Goal: Task Accomplishment & Management: Use online tool/utility

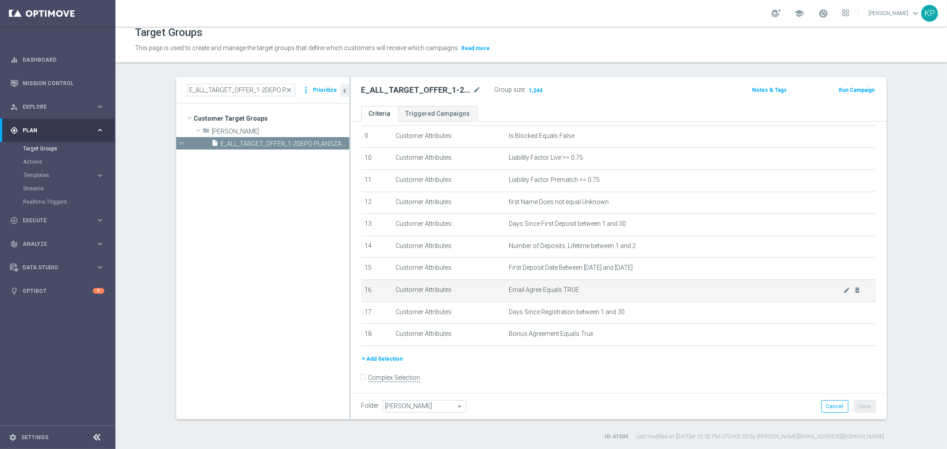
scroll to position [204, 0]
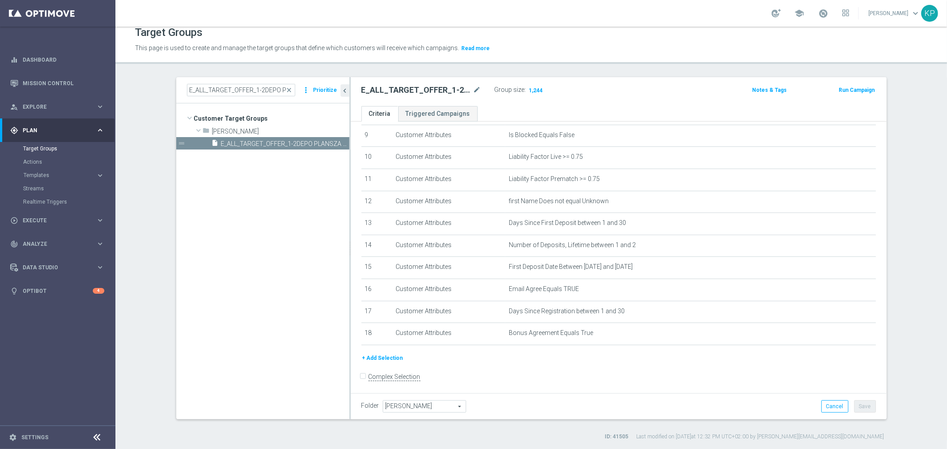
click at [664, 13] on div "school Krystian Potoczny keyboard_arrow_down KP" at bounding box center [530, 13] width 831 height 27
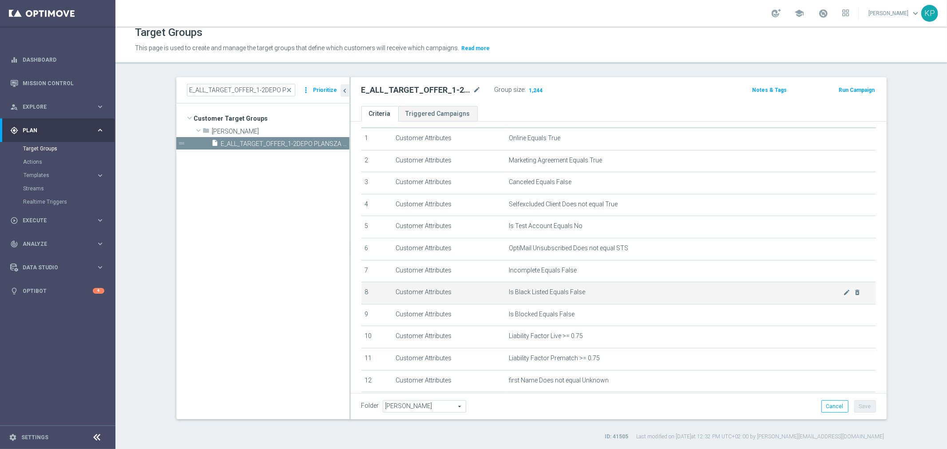
scroll to position [0, 0]
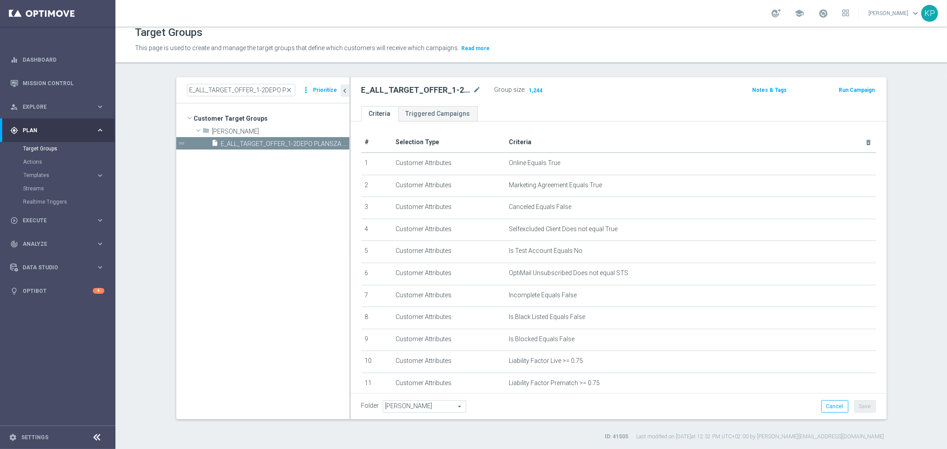
click at [626, 99] on div "E_ALL_TARGET_OFFER_1-2DEPO PLANSZA WO_061025 mode_edit Group size : 1,244 Notes…" at bounding box center [619, 91] width 536 height 29
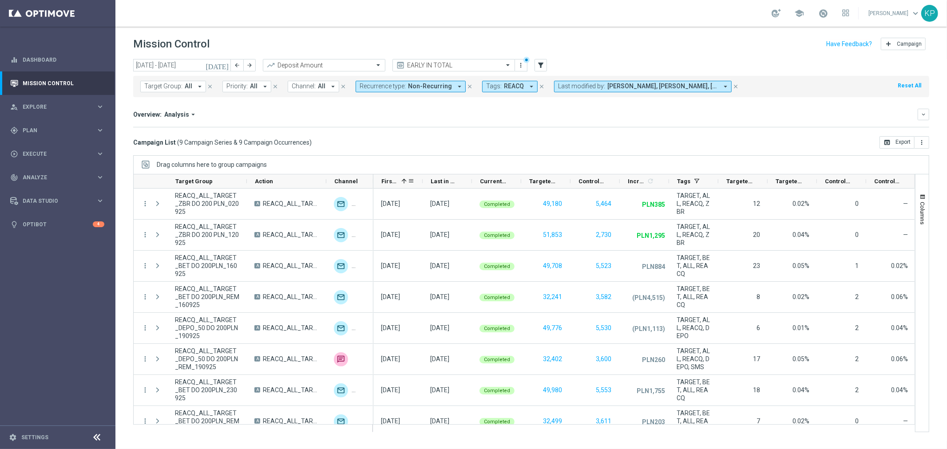
click at [387, 179] on span "First in Range" at bounding box center [389, 181] width 16 height 7
click at [504, 86] on span "REACQ" at bounding box center [514, 87] width 20 height 8
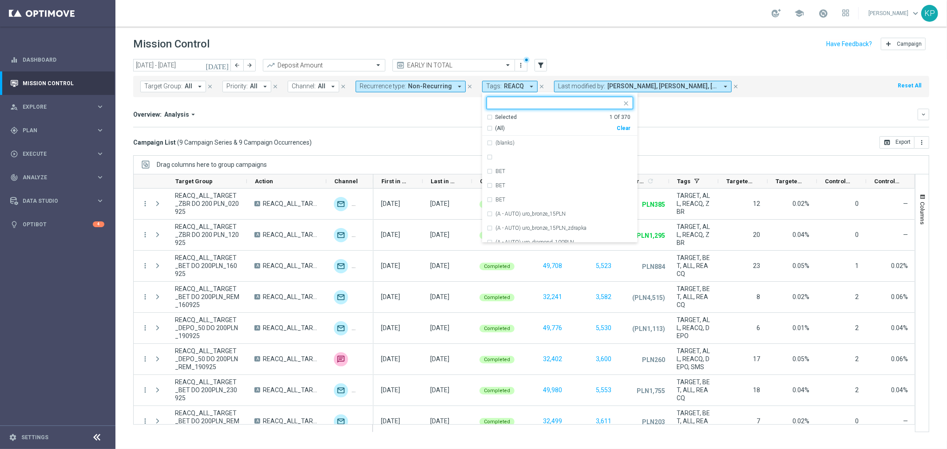
click at [486, 115] on div "Selected 1 Of 370" at bounding box center [558, 118] width 144 height 8
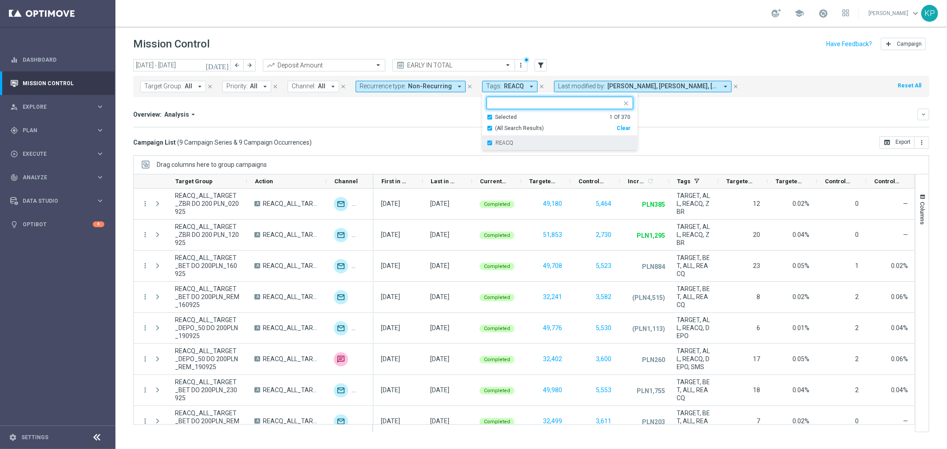
click at [486, 143] on div "REACQ" at bounding box center [559, 143] width 146 height 14
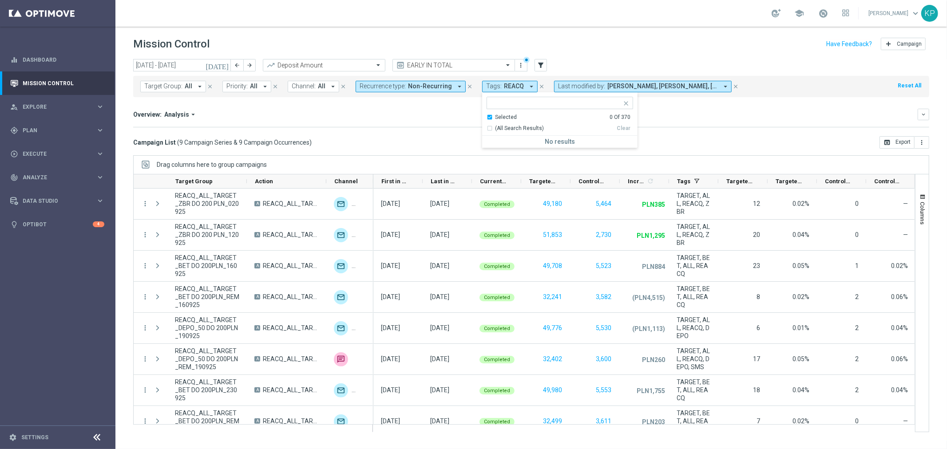
click at [486, 116] on div "Selected 0 Of 370" at bounding box center [558, 118] width 144 height 8
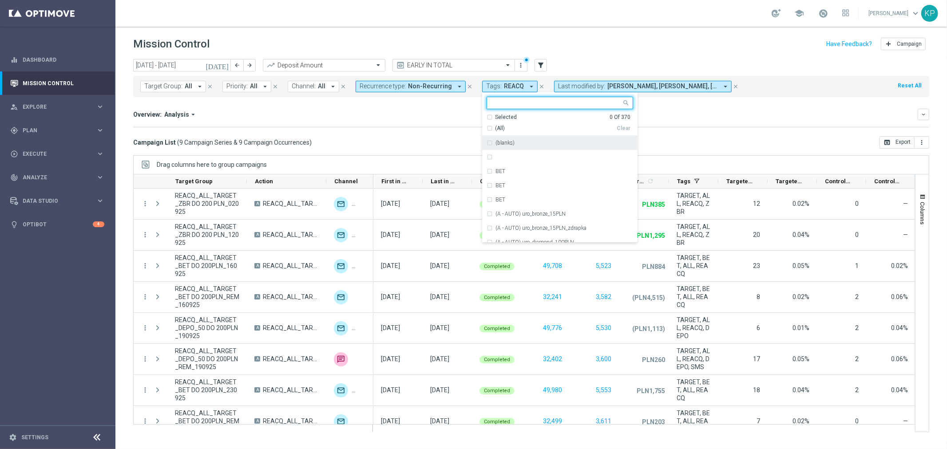
click at [491, 105] on input "text" at bounding box center [556, 103] width 130 height 8
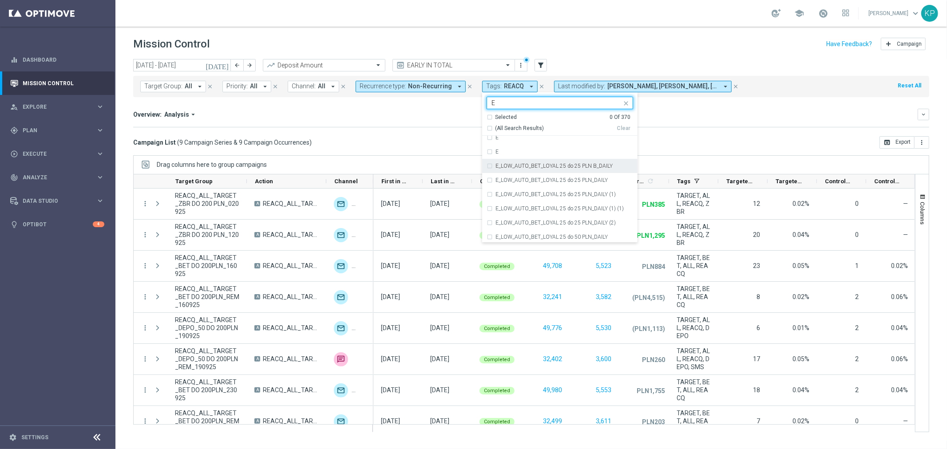
scroll to position [1676, 0]
click at [491, 175] on div "E" at bounding box center [559, 171] width 146 height 14
type input "E"
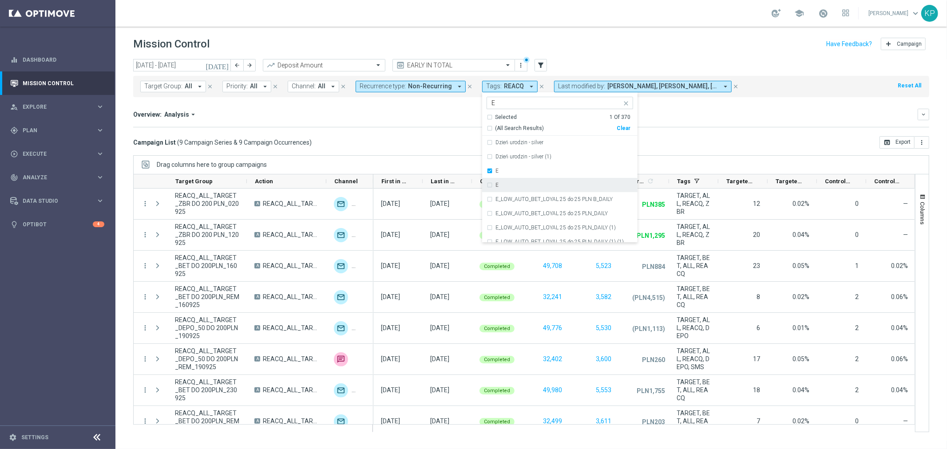
click at [491, 179] on div "E" at bounding box center [559, 185] width 146 height 14
click at [435, 147] on div "Campaign List ( 9 Campaign Series & 9 Campaign Occurrences ) open_in_browser Ex…" at bounding box center [531, 142] width 796 height 12
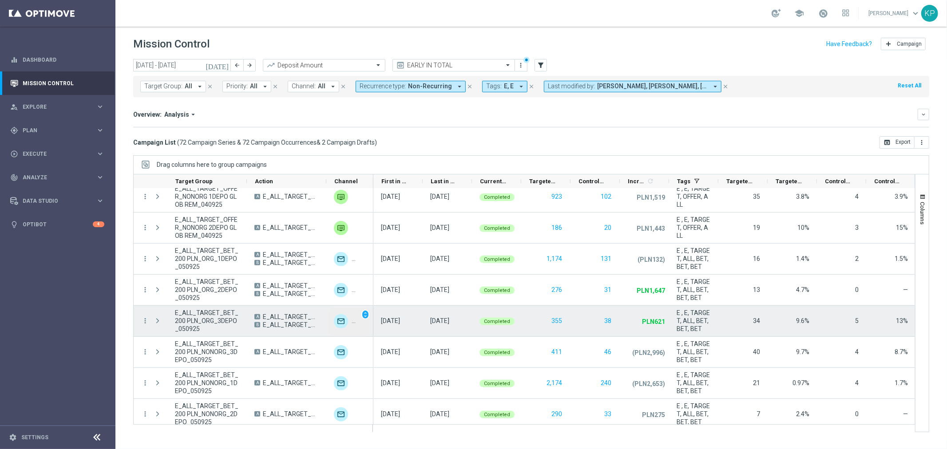
scroll to position [337, 0]
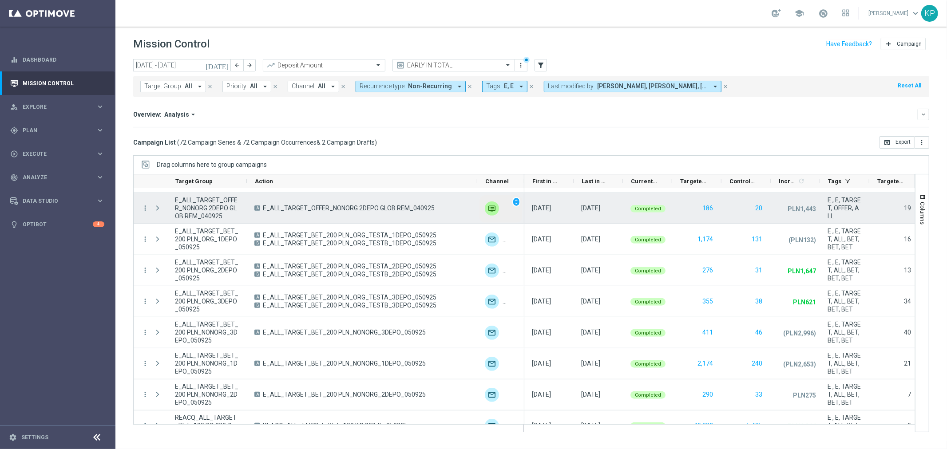
drag, startPoint x: 326, startPoint y: 178, endPoint x: 477, endPoint y: 197, distance: 152.1
click at [477, 197] on div at bounding box center [524, 303] width 782 height 258
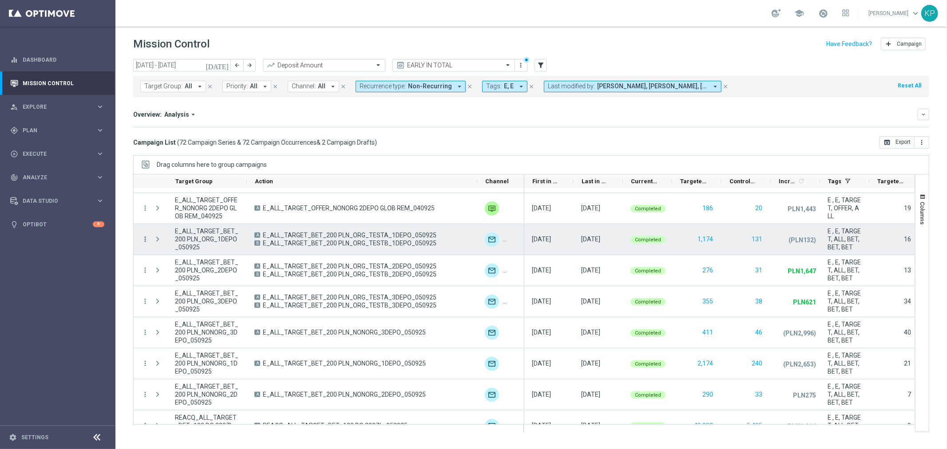
click at [145, 239] on icon "more_vert" at bounding box center [145, 239] width 8 height 8
click at [168, 249] on div "list Campaign Details" at bounding box center [199, 245] width 100 height 12
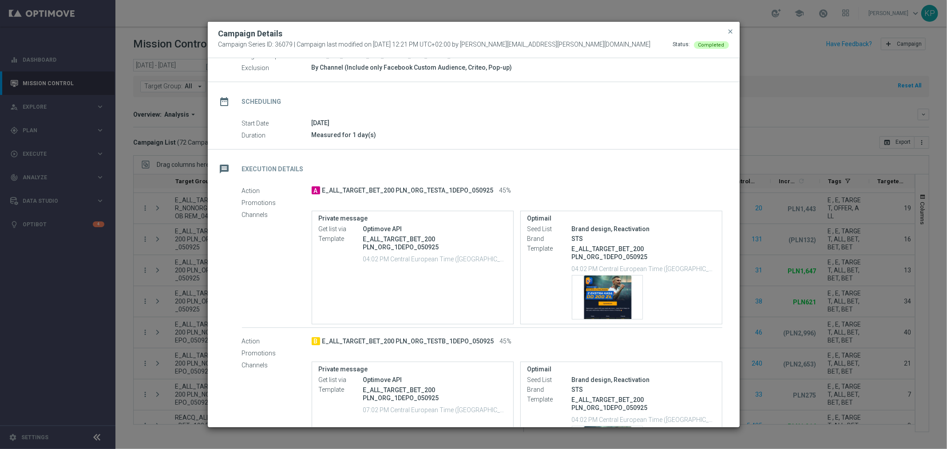
scroll to position [99, 0]
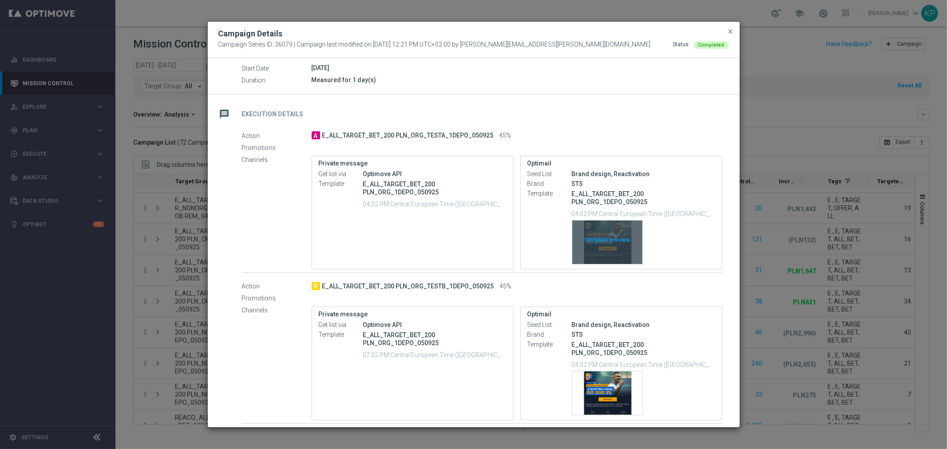
click at [605, 242] on div "Template preview" at bounding box center [607, 242] width 70 height 43
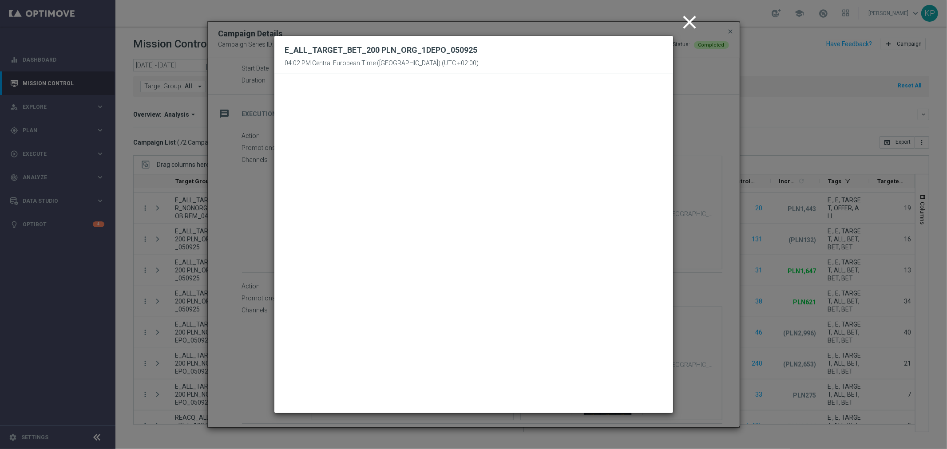
click at [691, 24] on icon "close" at bounding box center [690, 22] width 22 height 22
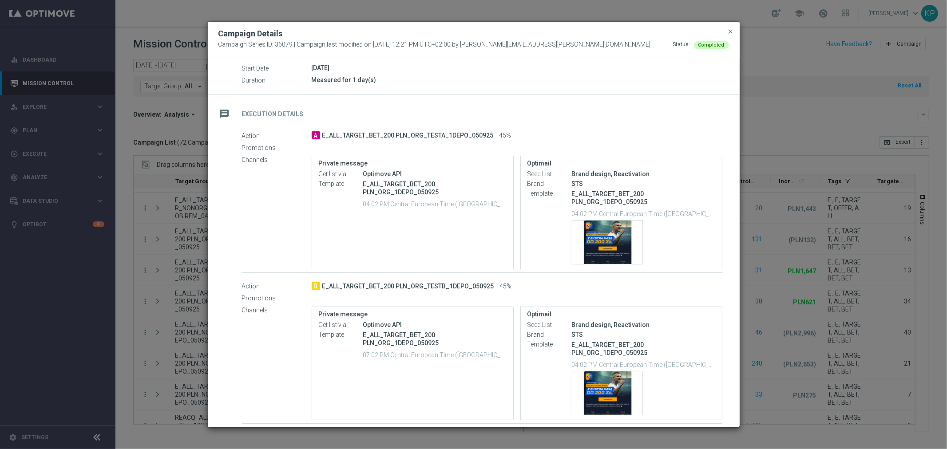
click at [572, 196] on p "E_ALL_TARGET_BET_200 PLN_ORG_1DEPO_050925" at bounding box center [643, 198] width 143 height 16
click at [586, 194] on p "E_ALL_TARGET_BET_200 PLN_ORG_1DEPO_050925" at bounding box center [643, 198] width 143 height 16
click at [431, 137] on span "E_ALL_TARGET_BET_200 PLN_ORG_TESTA_1DEPO_050925" at bounding box center [407, 136] width 171 height 8
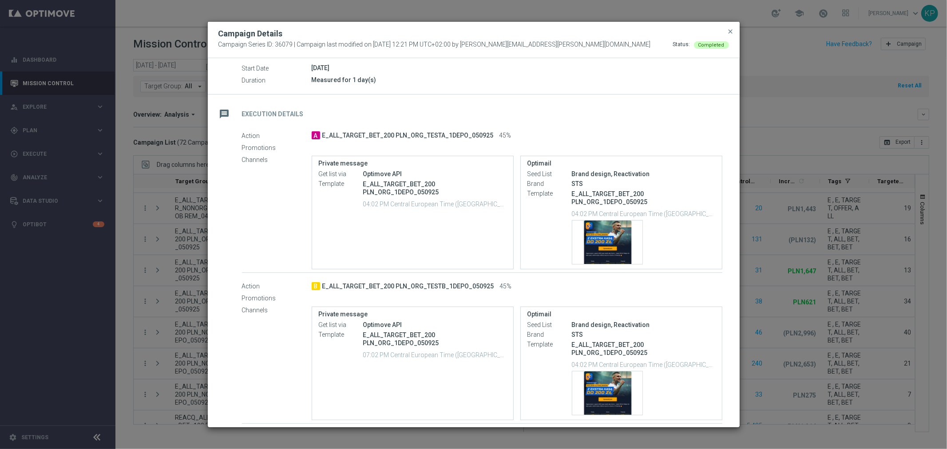
click at [431, 137] on span "E_ALL_TARGET_BET_200 PLN_ORG_TESTA_1DEPO_050925" at bounding box center [407, 136] width 171 height 8
drag, startPoint x: 322, startPoint y: 134, endPoint x: 489, endPoint y: 138, distance: 166.9
click at [489, 138] on span "E_ALL_TARGET_BET_200 PLN_ORG_TESTA_1DEPO_050925" at bounding box center [407, 136] width 171 height 8
copy span "E_ALL_TARGET_BET_200 PLN_ORG_TESTA_1DEPO_050925"
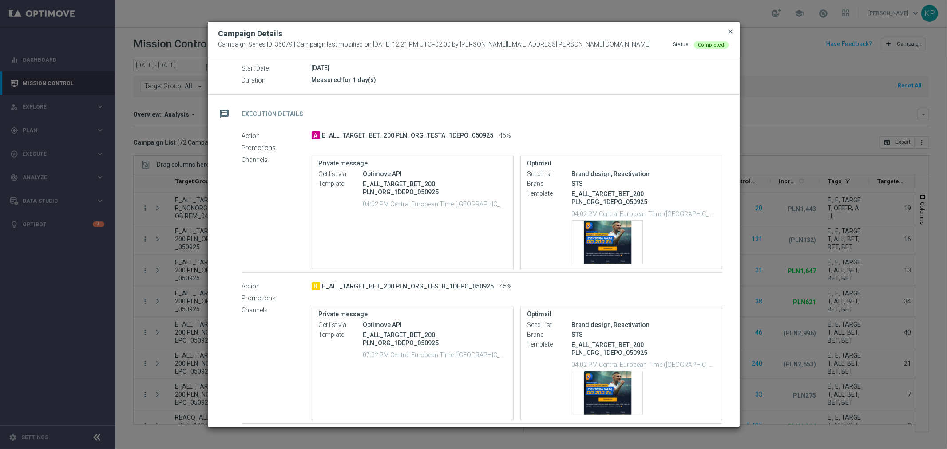
click at [727, 32] on span "close" at bounding box center [730, 31] width 7 height 7
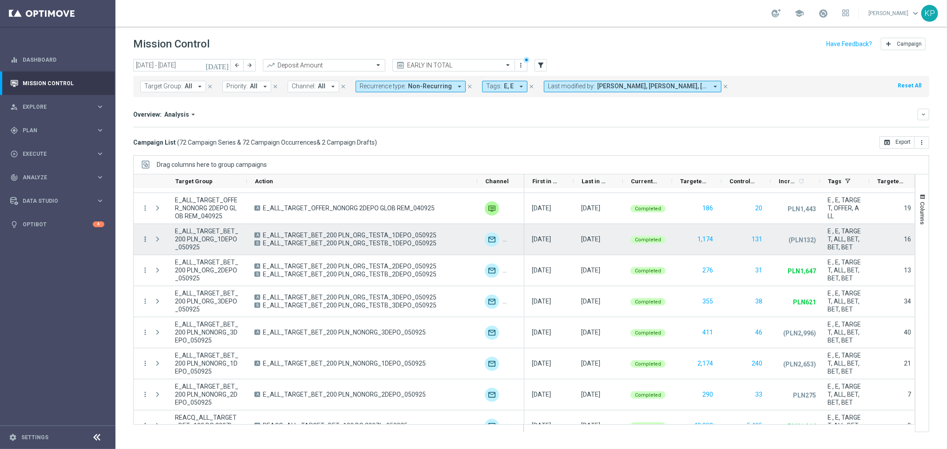
click at [147, 236] on icon "more_vert" at bounding box center [145, 239] width 8 height 8
click at [161, 239] on div "list Campaign Details" at bounding box center [199, 245] width 100 height 12
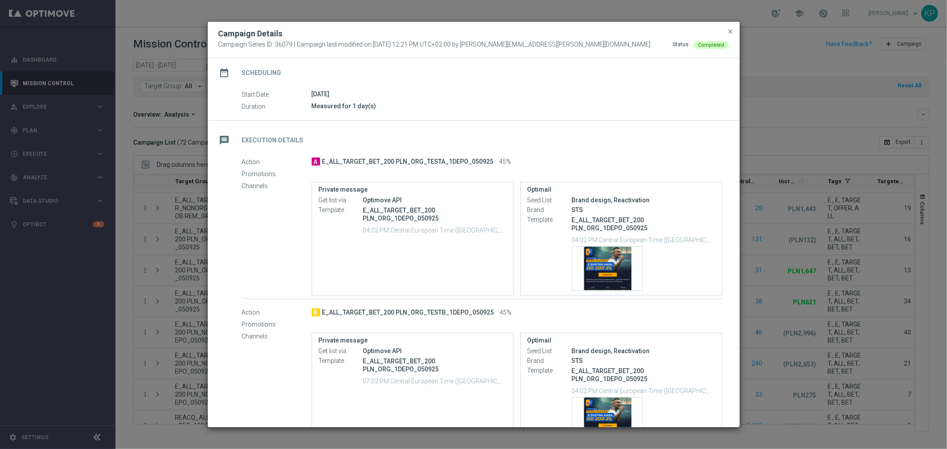
scroll to position [161, 0]
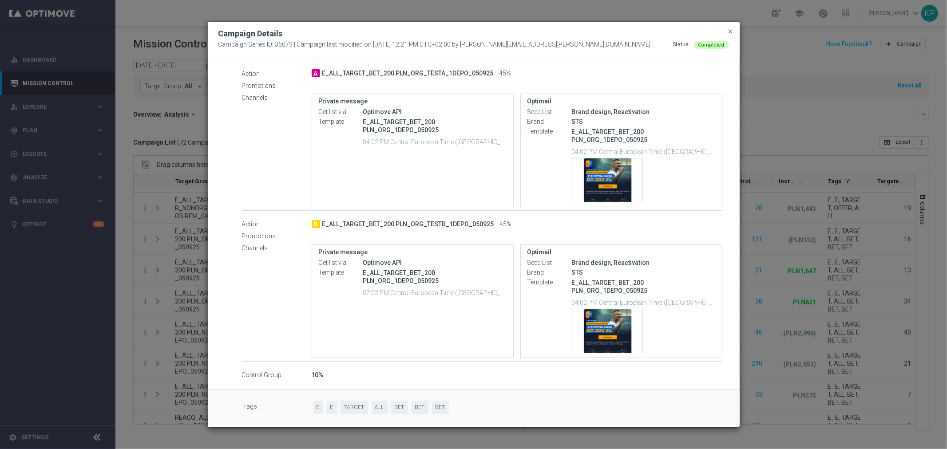
click at [730, 35] on button "close" at bounding box center [730, 31] width 9 height 11
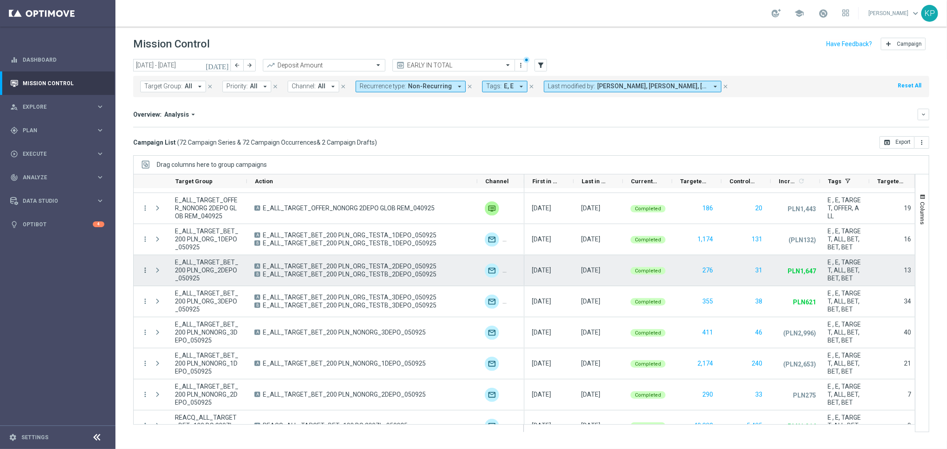
click at [145, 273] on icon "more_vert" at bounding box center [145, 270] width 8 height 8
click at [170, 273] on span "Campaign Details" at bounding box center [184, 276] width 45 height 6
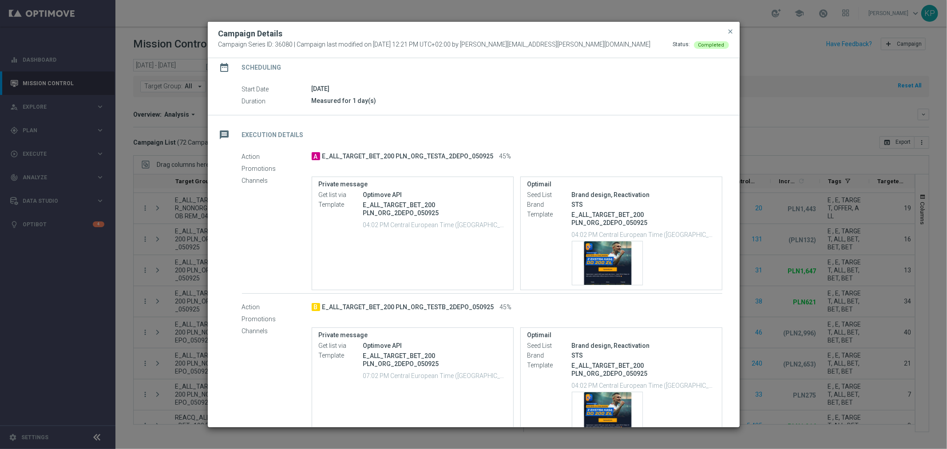
scroll to position [148, 0]
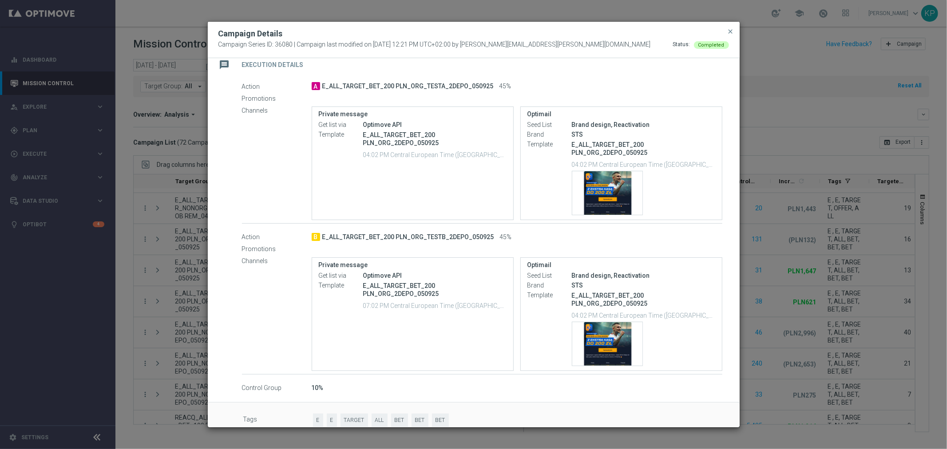
click at [774, 298] on modal-container "Campaign Details Campaign Series ID: 36080 | Campaign last modified on [DATE] 1…" at bounding box center [473, 224] width 947 height 449
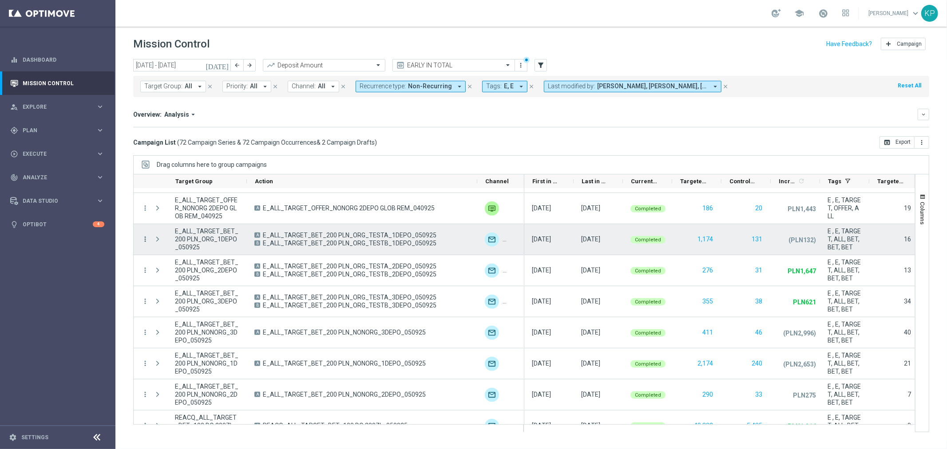
click at [142, 240] on icon "more_vert" at bounding box center [145, 239] width 8 height 8
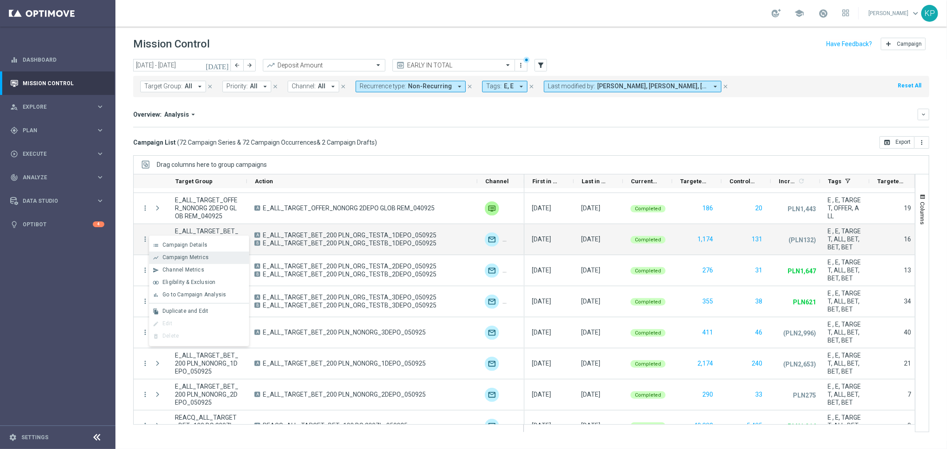
click at [163, 255] on span "Campaign Metrics" at bounding box center [185, 257] width 46 height 6
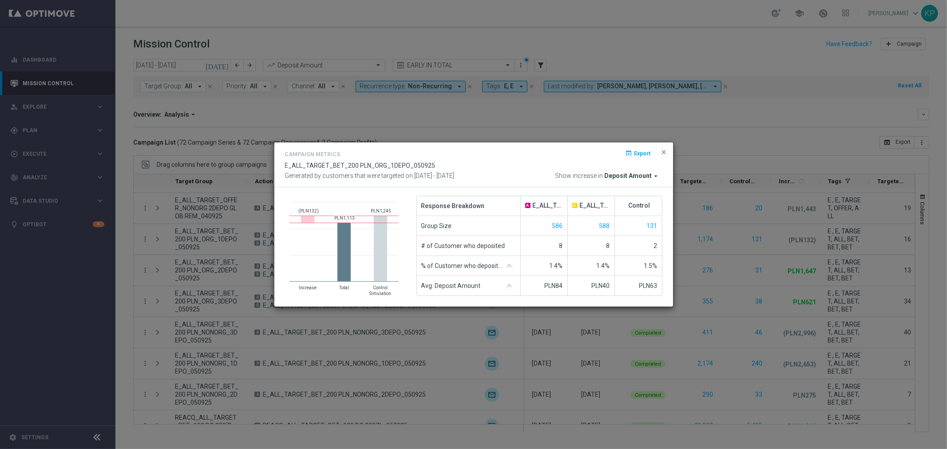
click at [418, 313] on modal-container "Campaign Metrics open_in_browser Export E_ALL_TARGET_BET_200 PLN_ORG_1DEPO_0509…" at bounding box center [473, 224] width 947 height 449
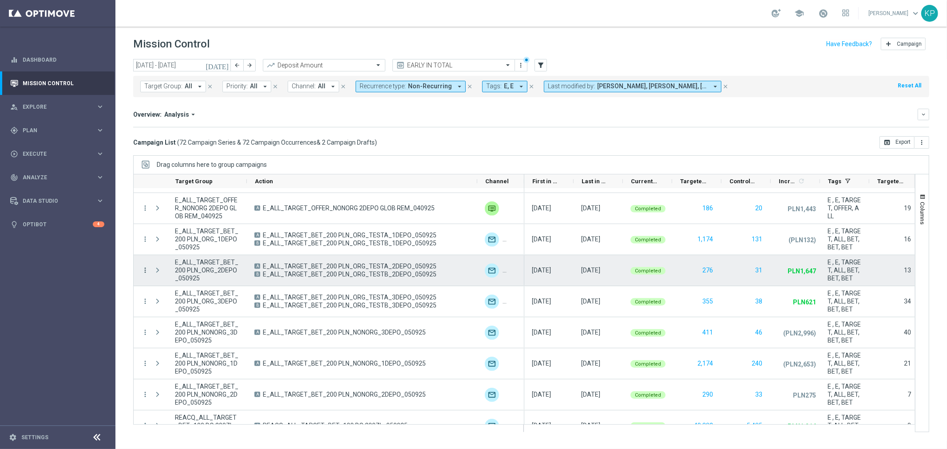
click at [145, 268] on icon "more_vert" at bounding box center [145, 270] width 8 height 8
click at [162, 273] on div "list" at bounding box center [155, 276] width 13 height 6
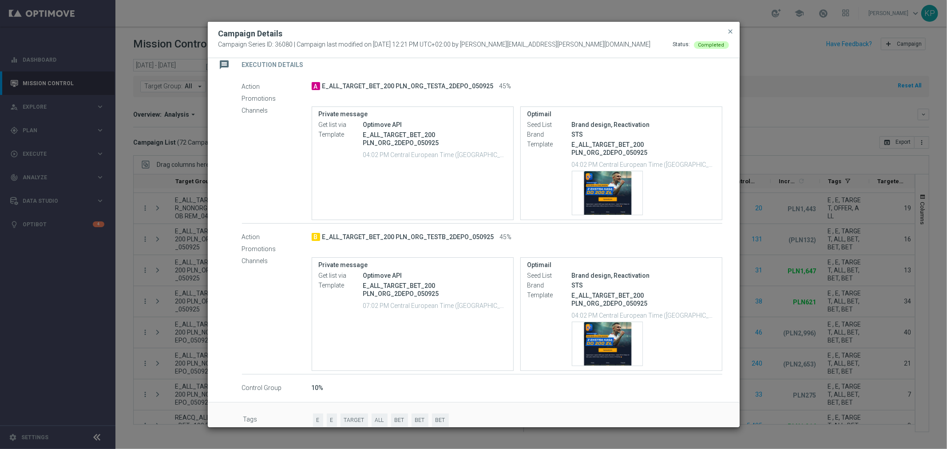
click at [851, 287] on modal-container "Campaign Details Campaign Series ID: 36080 | Campaign last modified on [DATE] 1…" at bounding box center [473, 224] width 947 height 449
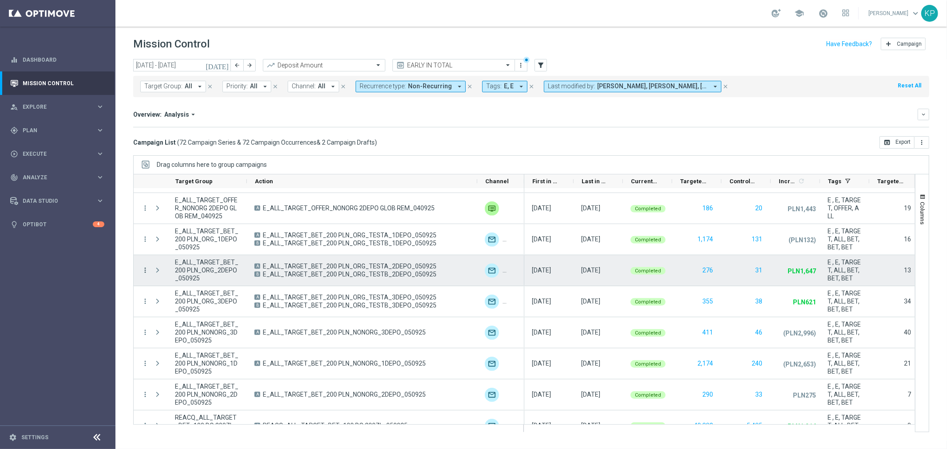
click at [143, 269] on icon "more_vert" at bounding box center [145, 270] width 8 height 8
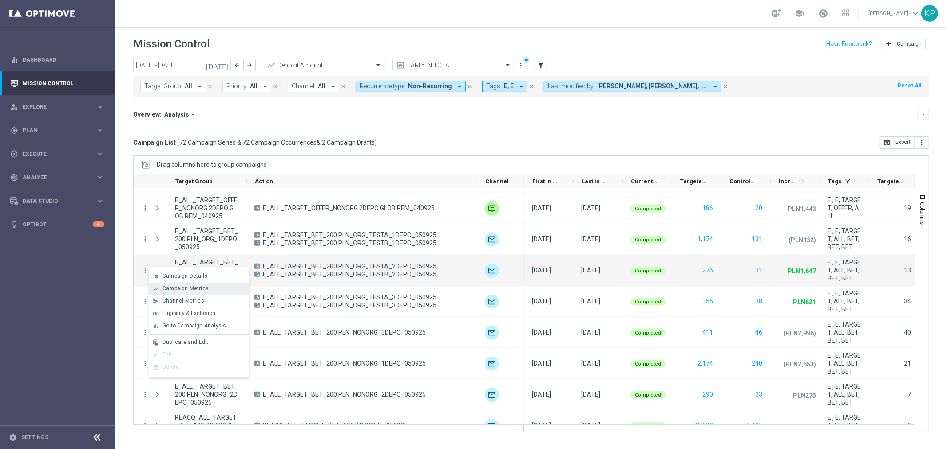
click at [169, 284] on div "show_chart Campaign Metrics" at bounding box center [199, 289] width 100 height 12
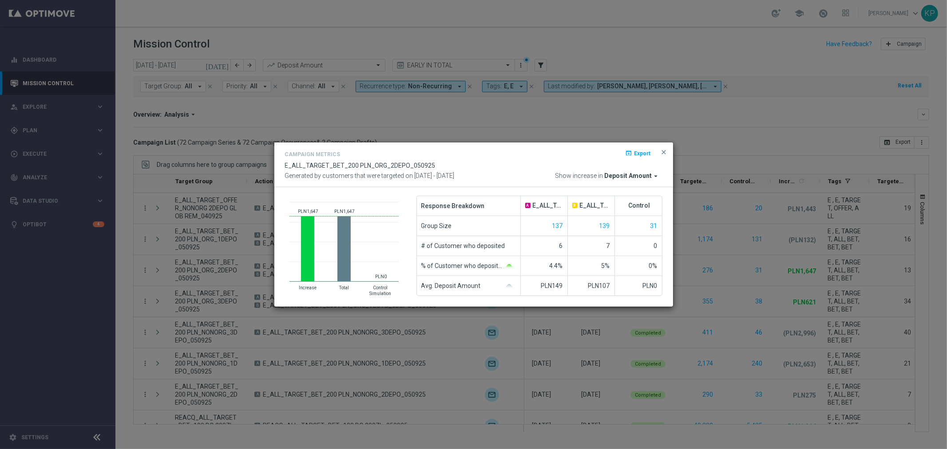
click at [431, 327] on modal-container "Campaign Metrics open_in_browser Export E_ALL_TARGET_BET_200 PLN_ORG_2DEPO_0509…" at bounding box center [473, 224] width 947 height 449
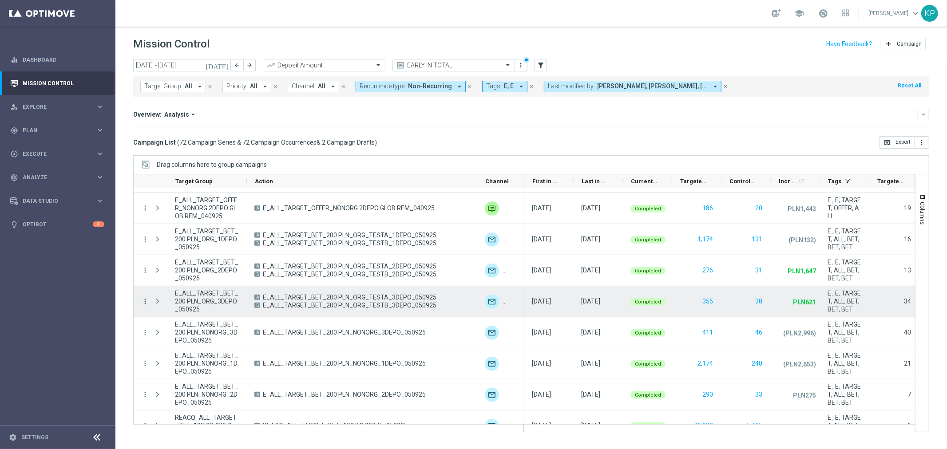
click at [147, 299] on icon "more_vert" at bounding box center [145, 301] width 8 height 8
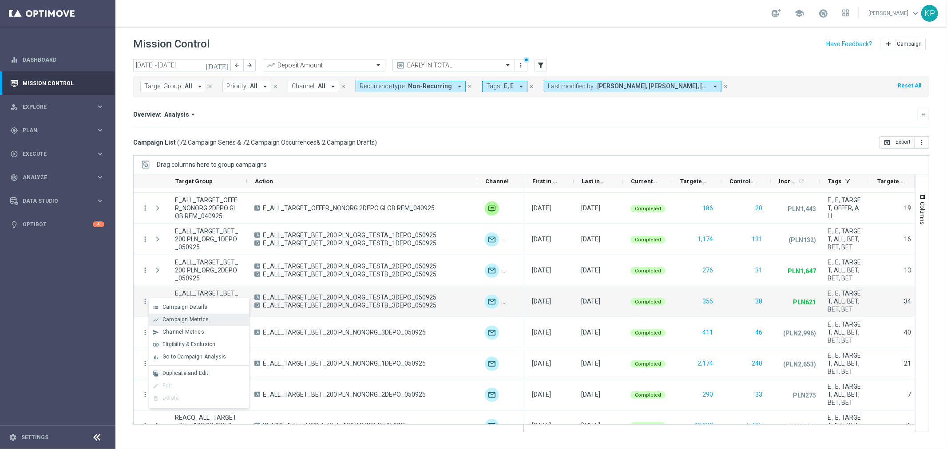
click at [189, 317] on span "Campaign Metrics" at bounding box center [185, 319] width 46 height 6
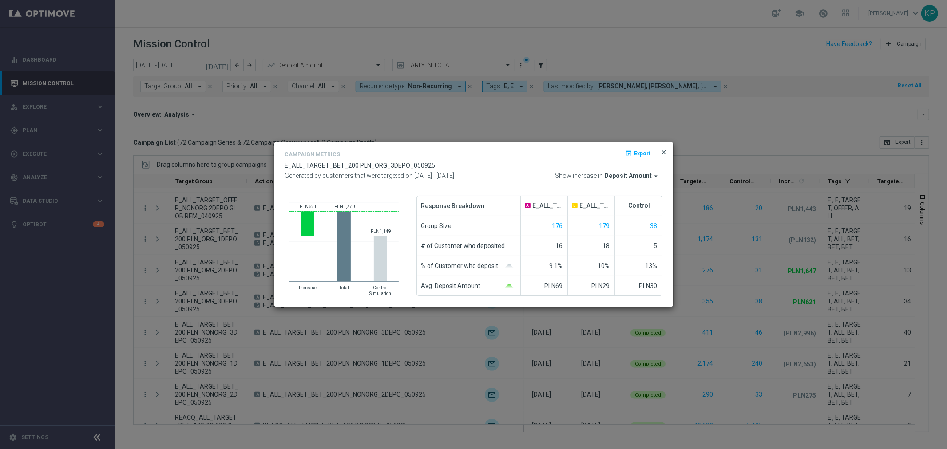
click at [664, 154] on span "close" at bounding box center [663, 152] width 7 height 7
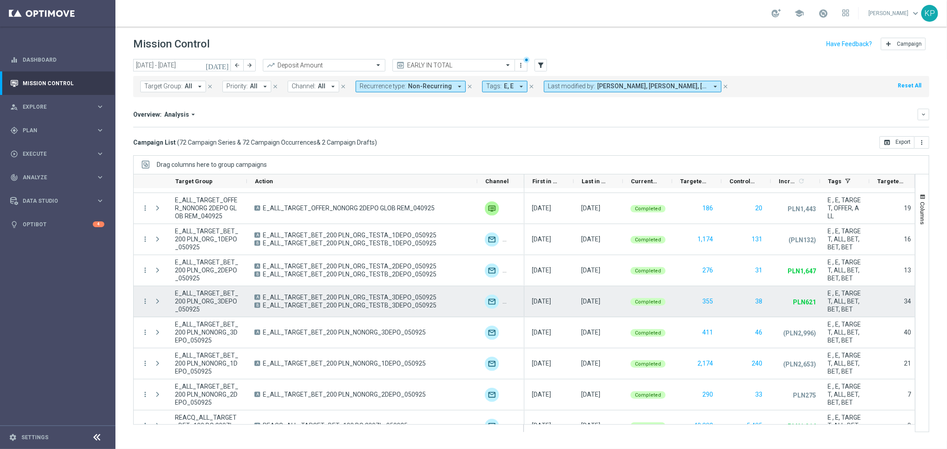
click at [146, 295] on div "more_vert" at bounding box center [142, 301] width 16 height 31
click at [146, 296] on div "more_vert" at bounding box center [142, 301] width 16 height 31
click at [146, 298] on icon "more_vert" at bounding box center [145, 301] width 8 height 8
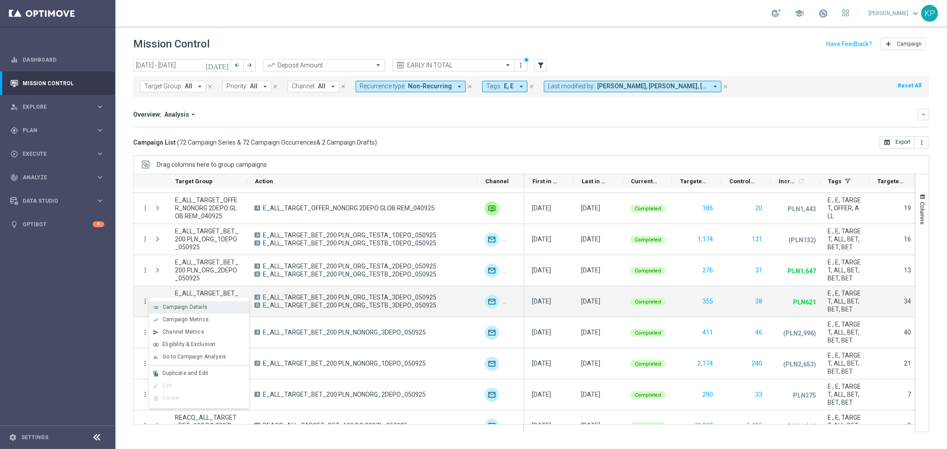
click at [174, 307] on span "Campaign Details" at bounding box center [184, 307] width 45 height 6
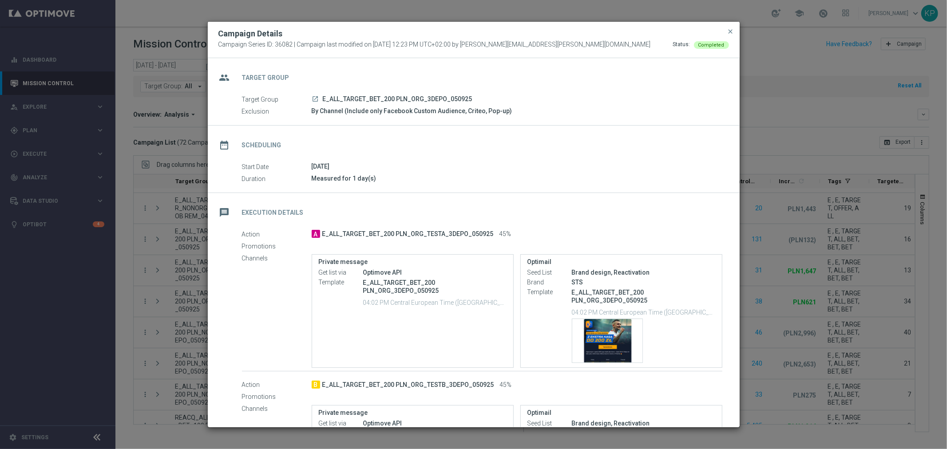
click at [315, 96] on icon "launch" at bounding box center [315, 98] width 7 height 7
click at [730, 31] on span "close" at bounding box center [730, 31] width 7 height 7
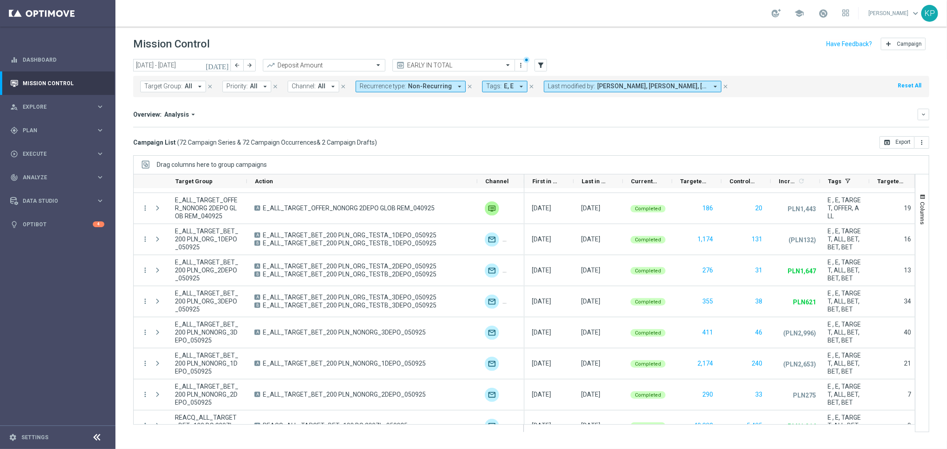
click at [755, 66] on div "[DATE] [DATE] - [DATE] arrow_back arrow_forward Deposit Amount trending_up EARL…" at bounding box center [531, 65] width 796 height 13
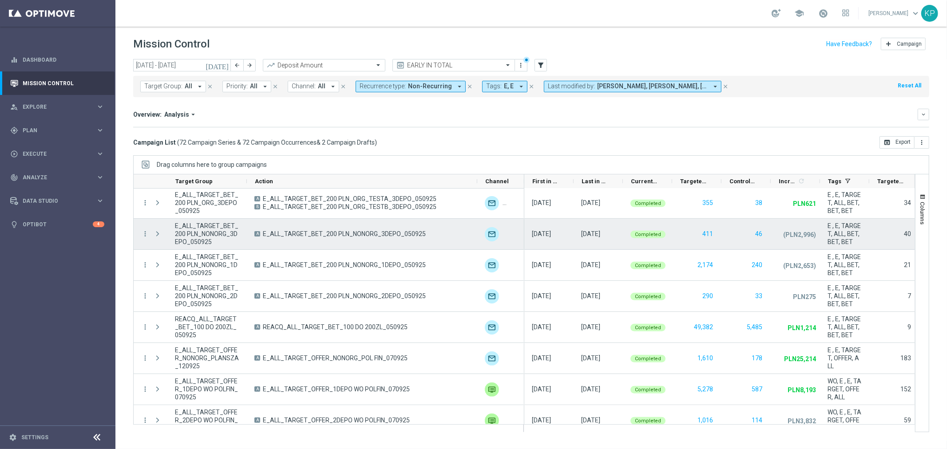
scroll to position [387, 0]
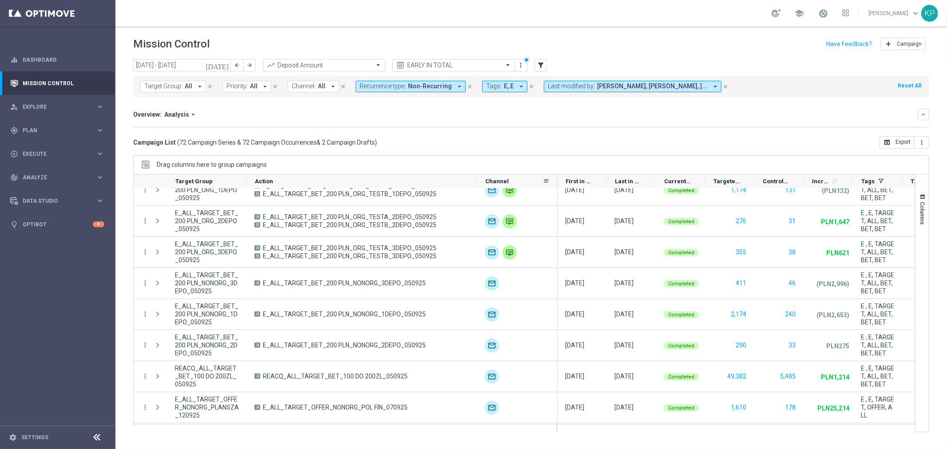
drag, startPoint x: 522, startPoint y: 178, endPoint x: 556, endPoint y: 178, distance: 33.3
click at [556, 178] on div at bounding box center [558, 181] width 4 height 14
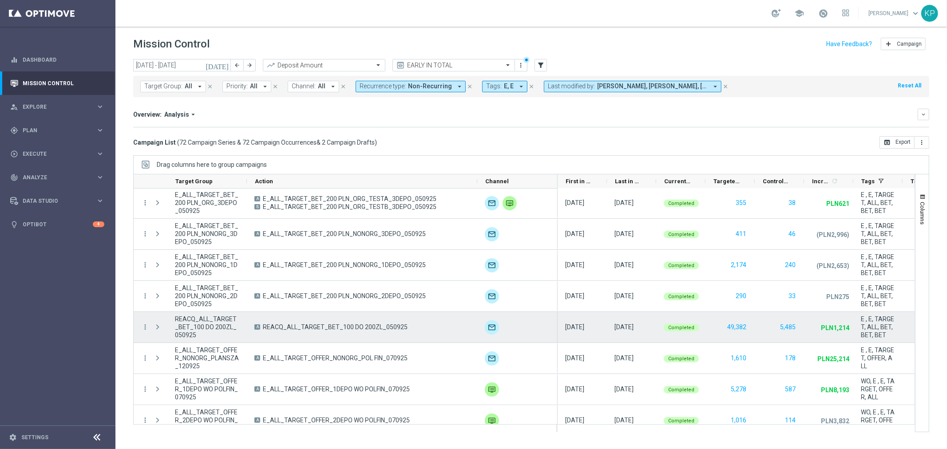
scroll to position [485, 0]
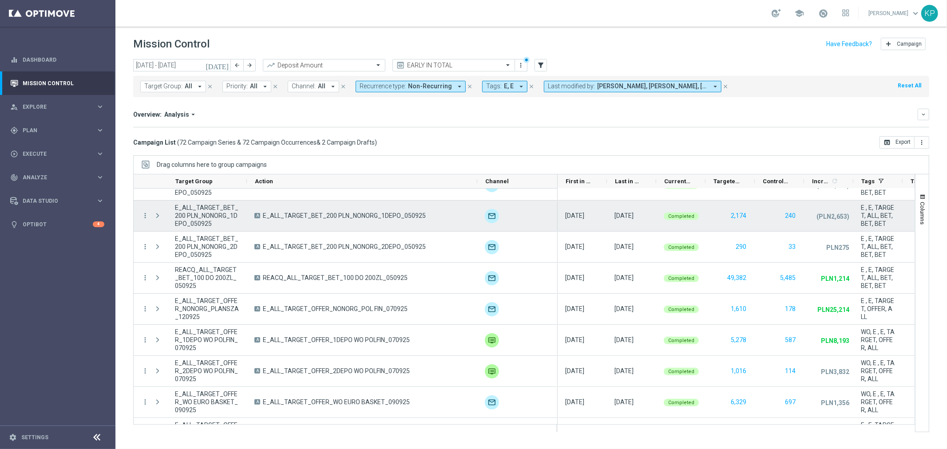
click at [193, 237] on span "E_ALL_TARGET_BET_200 PLN_NONORG_2DEPO_050925" at bounding box center [207, 247] width 64 height 24
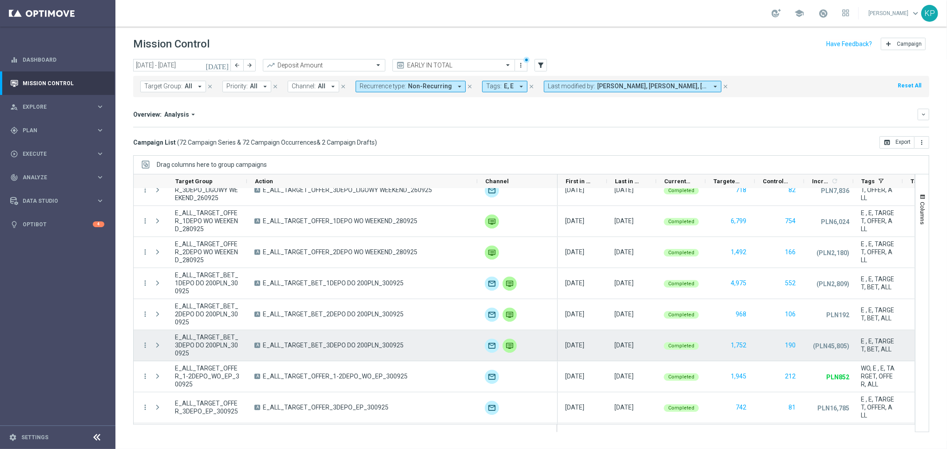
scroll to position [2063, 0]
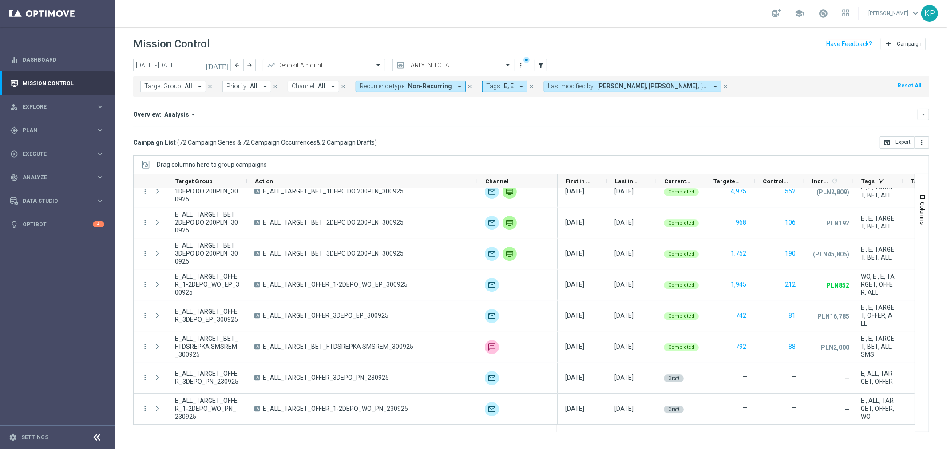
click at [750, 43] on div "Mission Control add Campaign" at bounding box center [531, 44] width 796 height 17
click at [223, 64] on icon "[DATE]" at bounding box center [217, 65] width 24 height 8
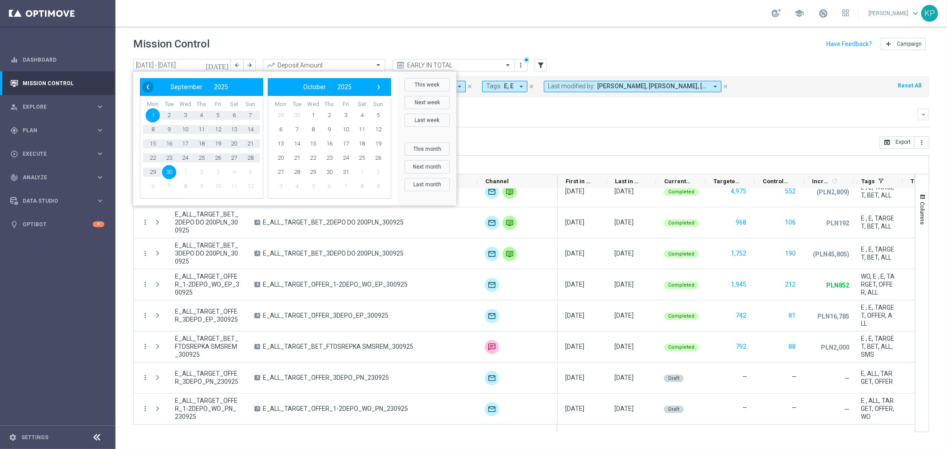
click at [150, 83] on span "‹" at bounding box center [148, 87] width 12 height 12
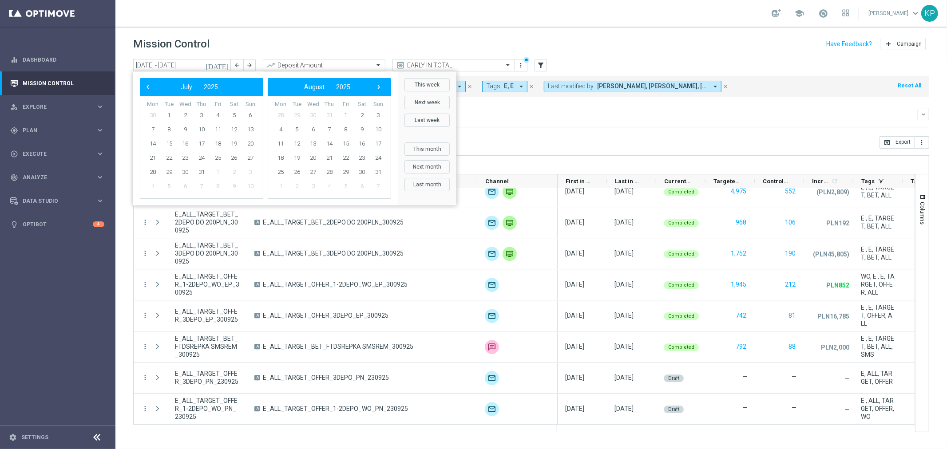
click at [150, 83] on span "‹" at bounding box center [148, 87] width 12 height 12
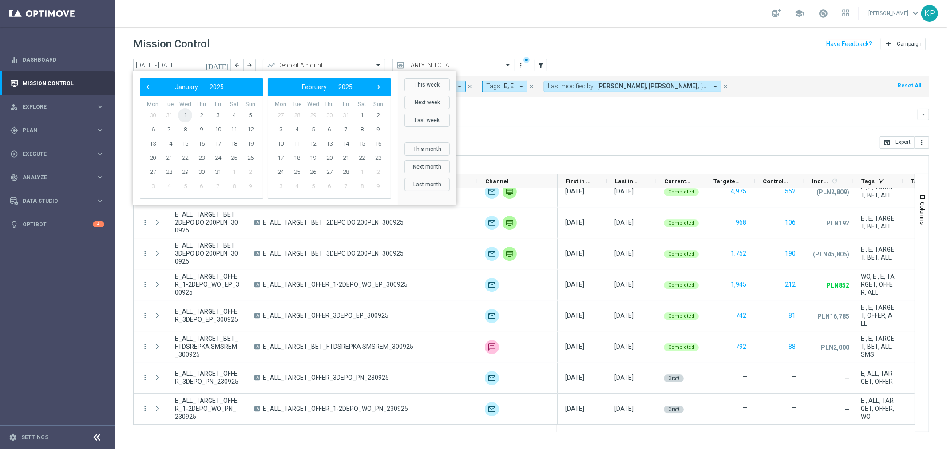
click at [181, 114] on span "1" at bounding box center [185, 115] width 14 height 14
click at [375, 88] on span "›" at bounding box center [379, 87] width 12 height 12
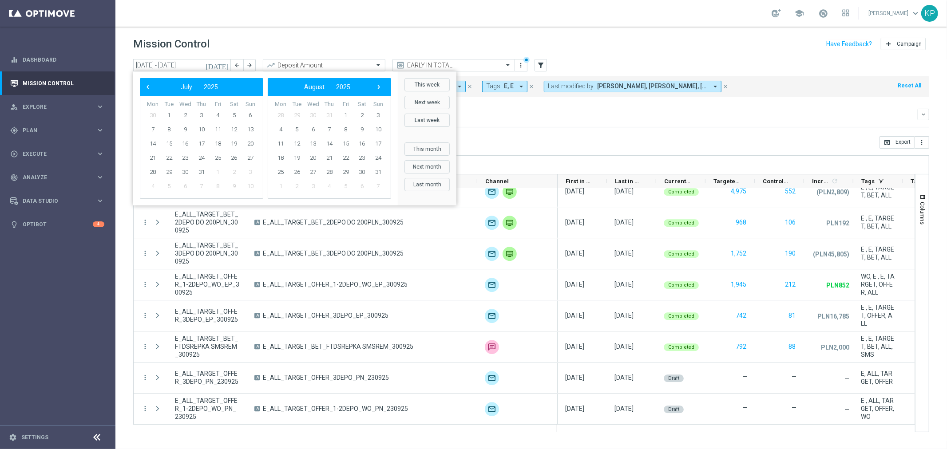
click at [375, 88] on span "›" at bounding box center [379, 87] width 12 height 12
click at [142, 83] on span "‹" at bounding box center [148, 87] width 12 height 12
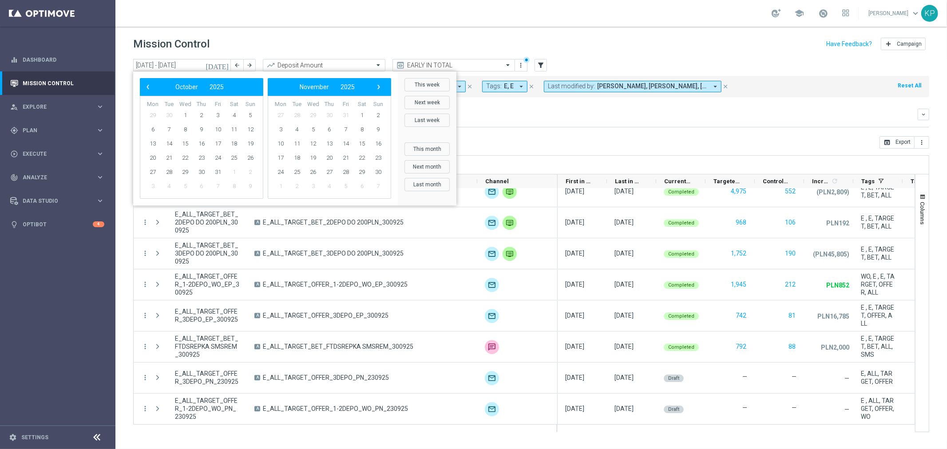
click at [142, 83] on span "‹" at bounding box center [148, 87] width 12 height 12
click at [375, 87] on span "›" at bounding box center [379, 87] width 12 height 12
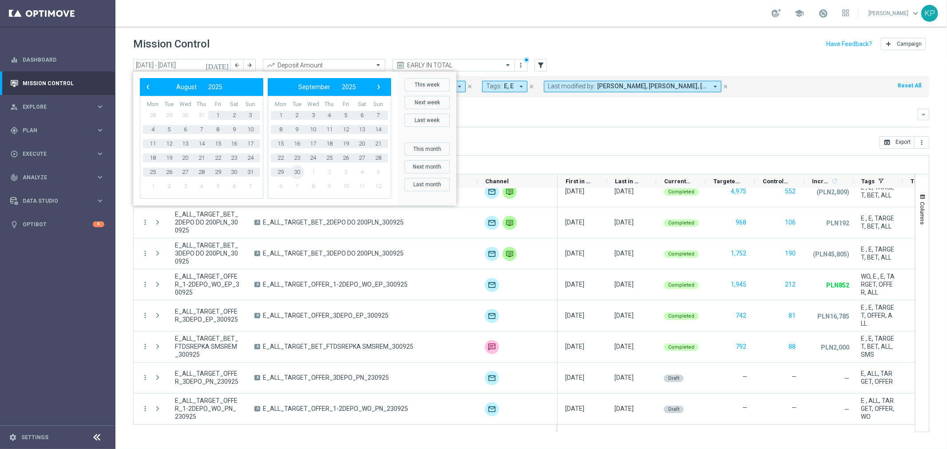
click at [296, 174] on span "30" at bounding box center [297, 172] width 14 height 14
type input "[DATE] - [DATE]"
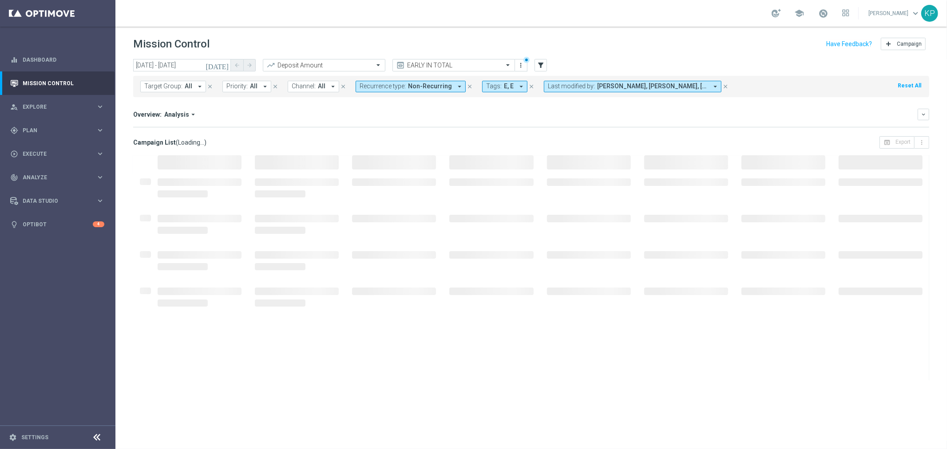
click at [439, 116] on div "Overview: Analysis arrow_drop_down" at bounding box center [525, 115] width 784 height 8
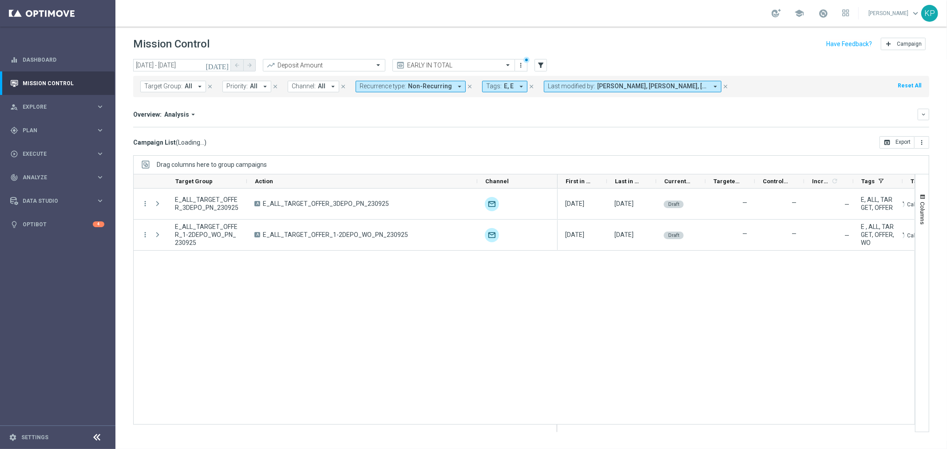
scroll to position [0, 0]
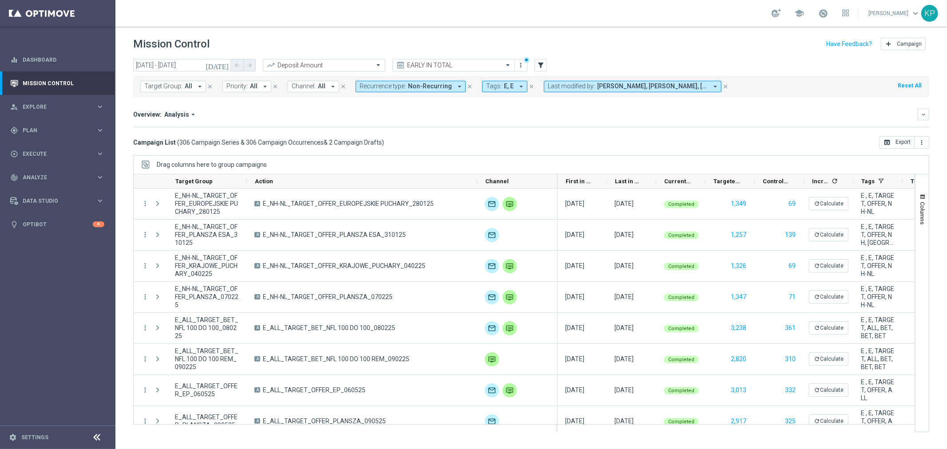
click at [748, 40] on div "Mission Control add Campaign" at bounding box center [531, 44] width 796 height 17
click at [664, 28] on header "Mission Control add Campaign" at bounding box center [530, 43] width 831 height 32
click at [832, 182] on icon "refresh" at bounding box center [834, 181] width 7 height 7
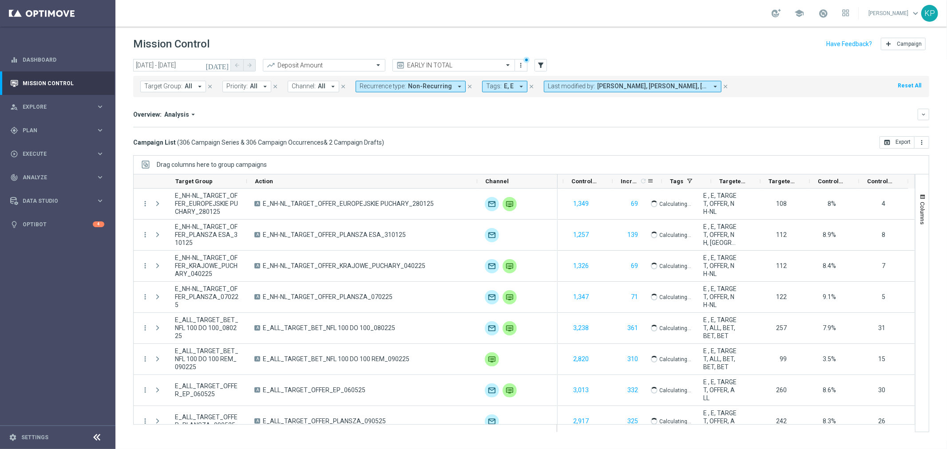
scroll to position [0, 191]
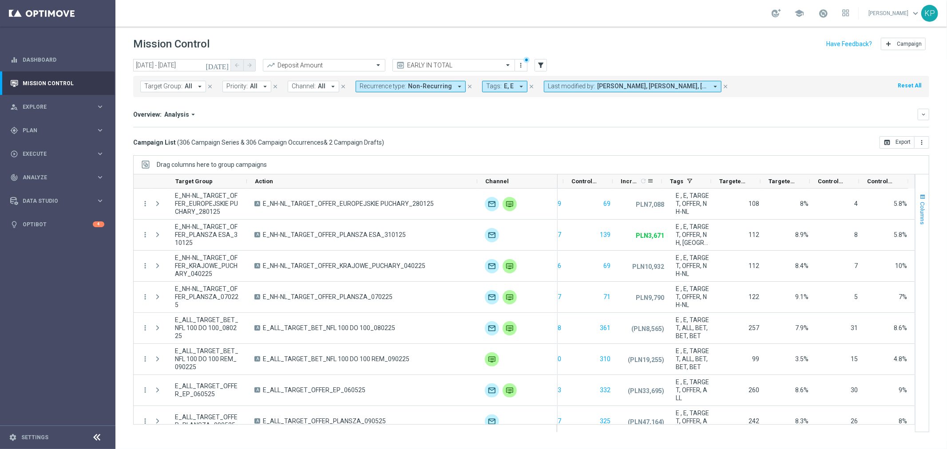
click at [921, 221] on span "Columns" at bounding box center [922, 213] width 7 height 23
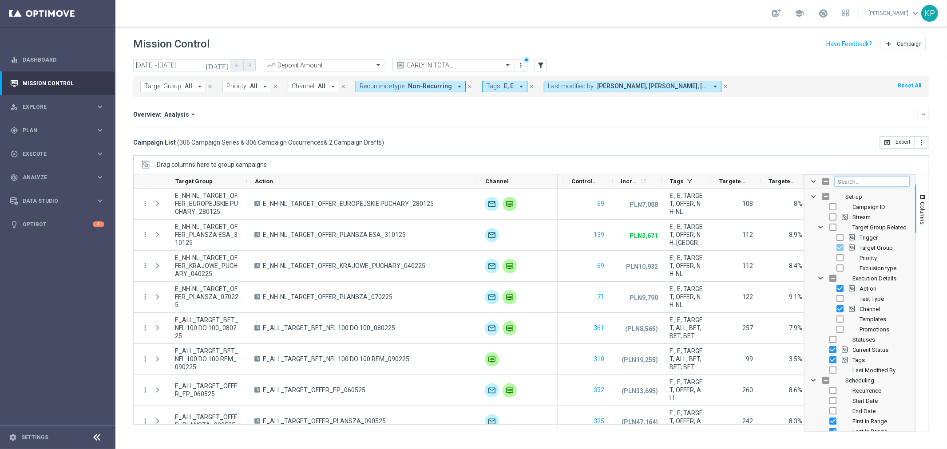
click at [845, 184] on input "Filter Columns Input" at bounding box center [871, 181] width 75 height 11
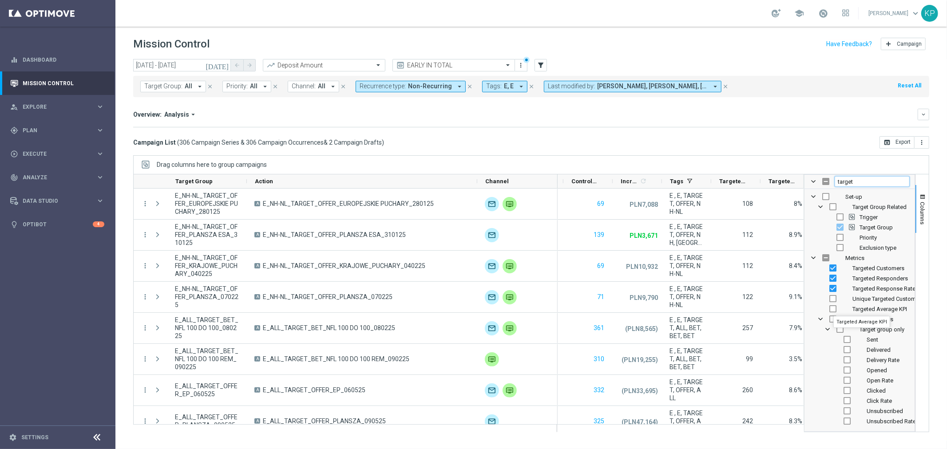
type input "target"
click at [833, 308] on input "Press SPACE to toggle visibility (hidden)" at bounding box center [832, 308] width 7 height 7
checkbox input "false"
click at [832, 310] on input "Press SPACE to toggle visibility (hidden)" at bounding box center [832, 308] width 7 height 7
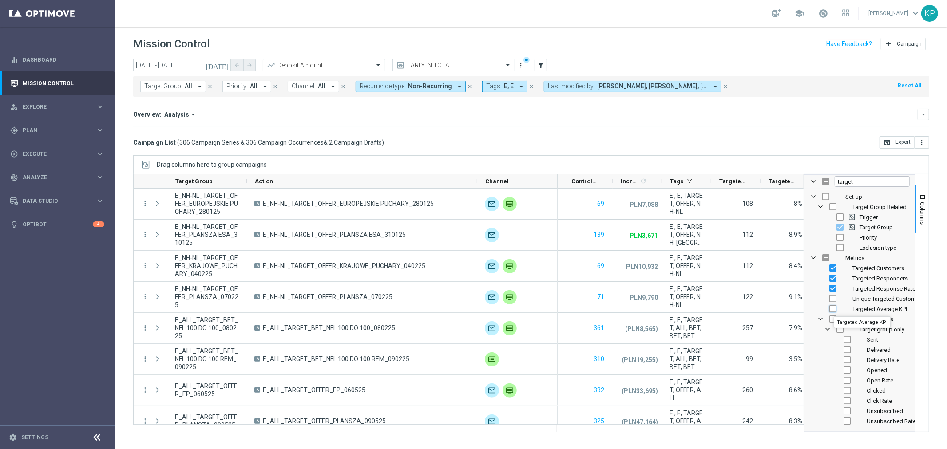
checkbox input "true"
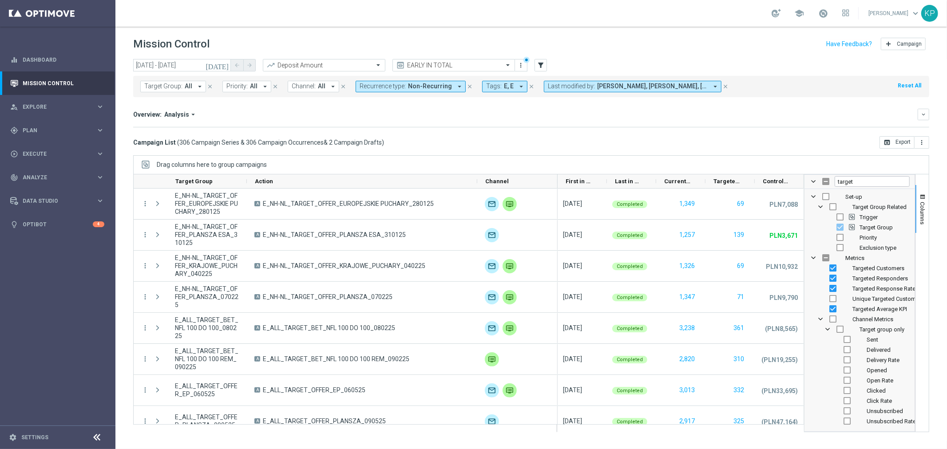
scroll to position [0, 0]
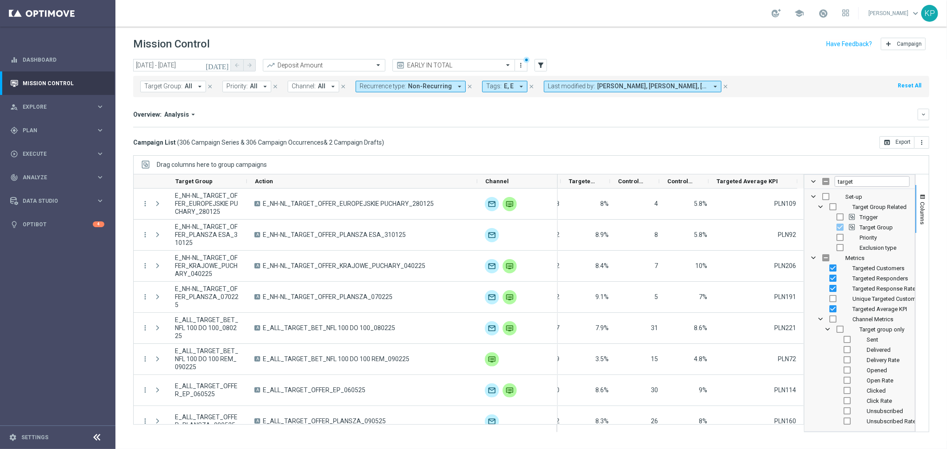
click at [498, 118] on div "Overview: Analysis arrow_drop_down" at bounding box center [525, 115] width 784 height 8
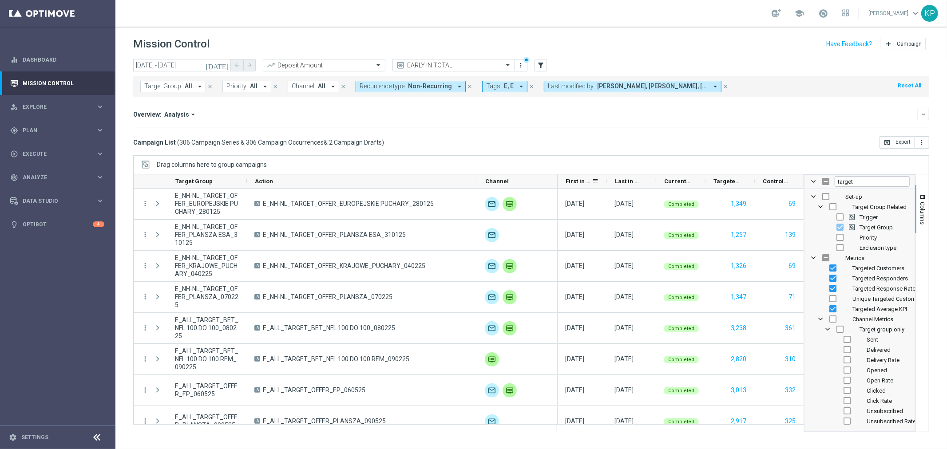
click at [574, 182] on span "First in Range" at bounding box center [578, 181] width 26 height 7
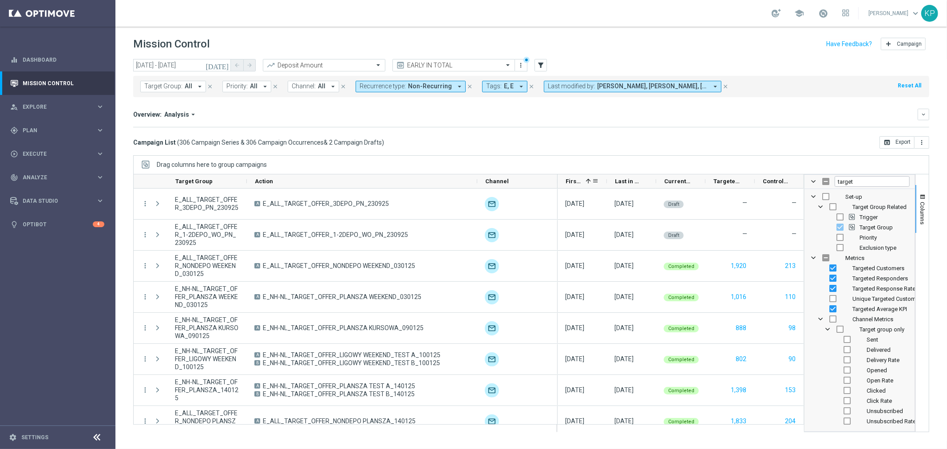
click at [574, 182] on span "First in Range" at bounding box center [573, 181] width 16 height 7
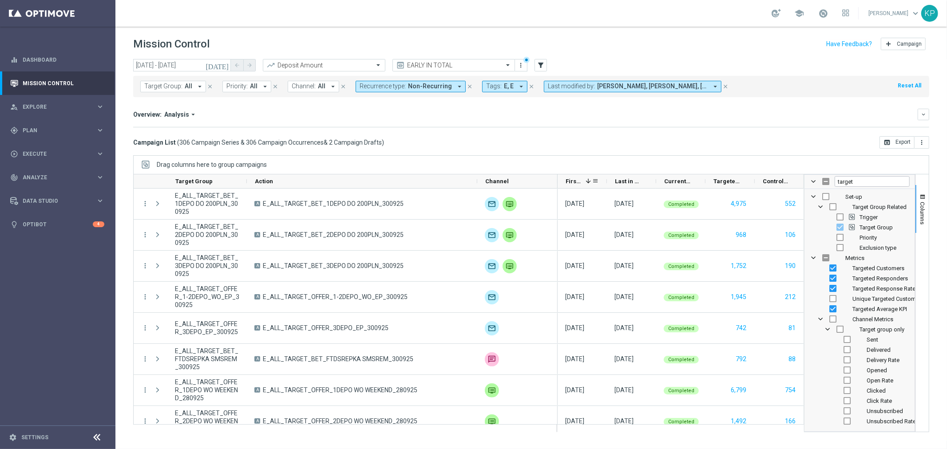
click at [570, 184] on span "First in Range" at bounding box center [573, 181] width 16 height 7
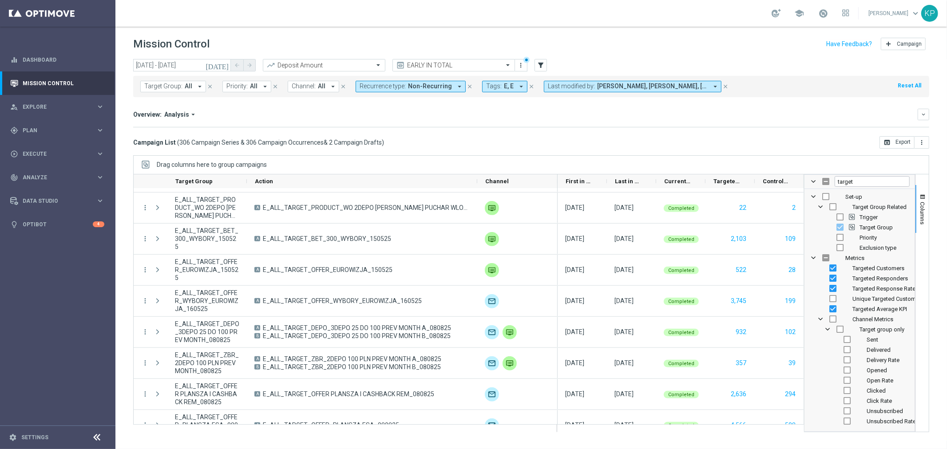
click at [504, 84] on span "E, E" at bounding box center [509, 87] width 10 height 8
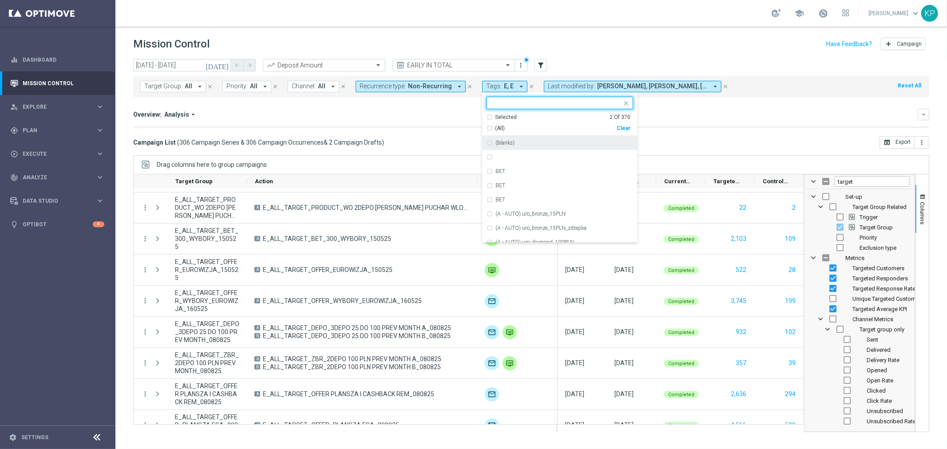
click at [486, 125] on div "(All)" at bounding box center [551, 129] width 130 height 8
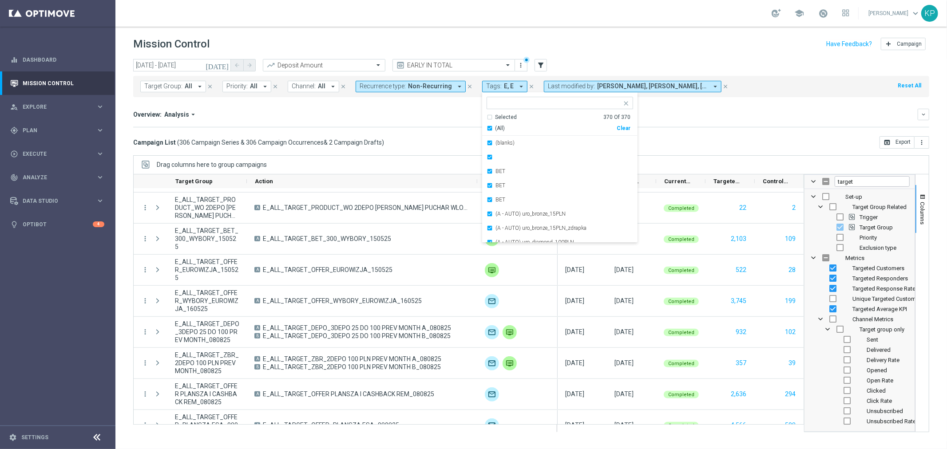
click at [435, 114] on div "Overview: Analysis arrow_drop_down" at bounding box center [525, 115] width 784 height 8
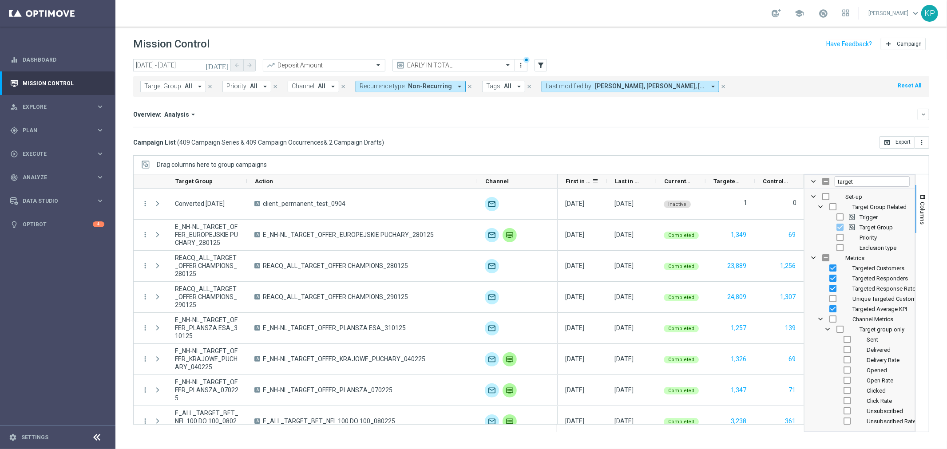
click at [572, 179] on span "First in Range" at bounding box center [578, 181] width 26 height 7
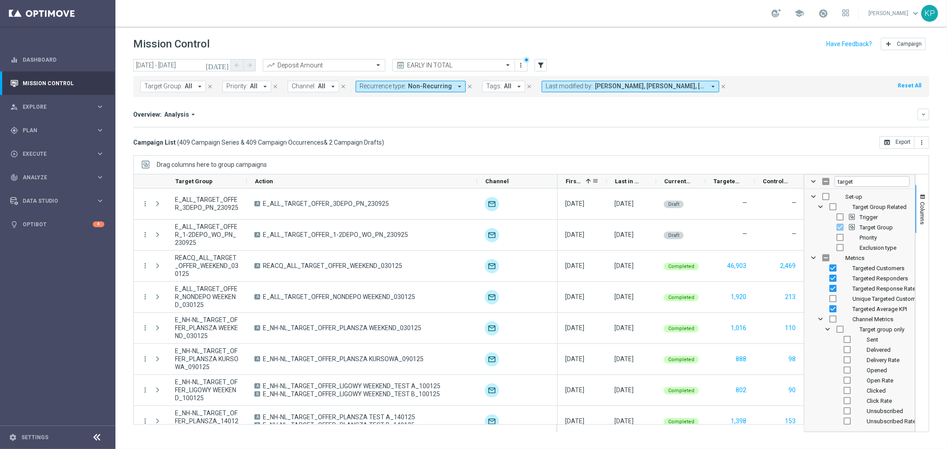
click at [572, 179] on span "First in Range" at bounding box center [573, 181] width 16 height 7
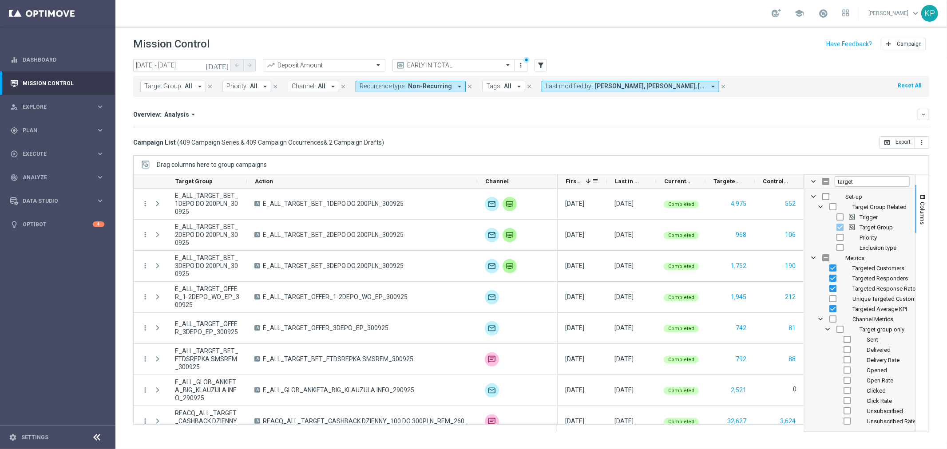
click at [572, 179] on span "First in Range" at bounding box center [573, 181] width 16 height 7
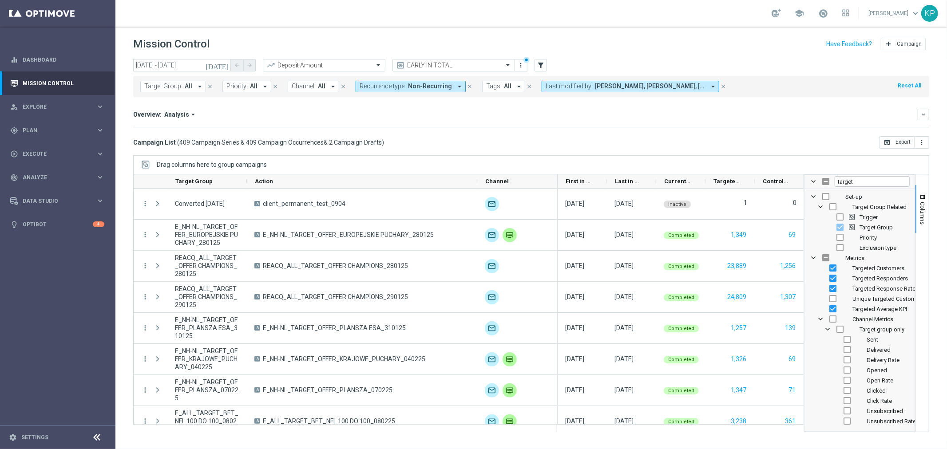
click at [605, 138] on div "Campaign List ( 409 Campaign Series & 409 Campaign Occurrences & 2 Campaign Dra…" at bounding box center [531, 142] width 796 height 12
click at [892, 139] on button "open_in_browser Export" at bounding box center [896, 142] width 35 height 12
click at [591, 120] on div "Overview: Analysis arrow_drop_down keyboard_arrow_down" at bounding box center [531, 115] width 796 height 12
click at [916, 205] on button "Columns" at bounding box center [921, 209] width 13 height 48
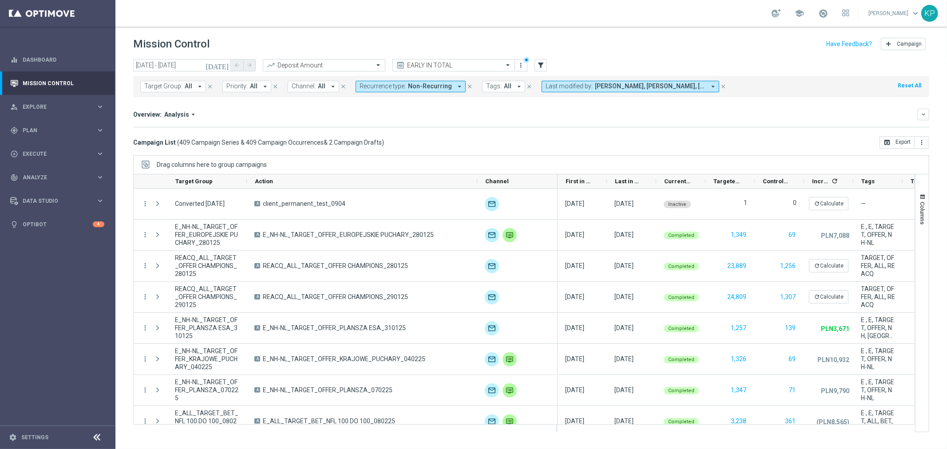
click at [620, 139] on div "Campaign List ( 409 Campaign Series & 409 Campaign Occurrences & 2 Campaign Dra…" at bounding box center [531, 142] width 796 height 12
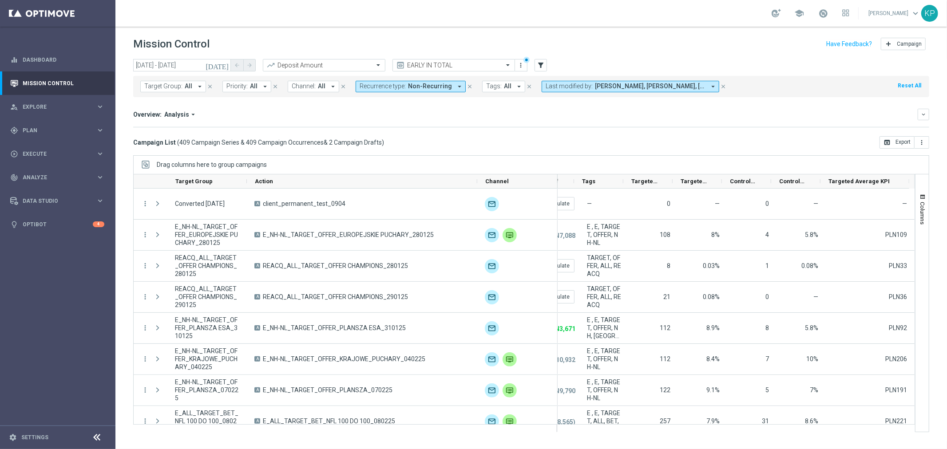
scroll to position [0, 280]
click at [535, 116] on div "Overview: Analysis arrow_drop_down" at bounding box center [525, 115] width 784 height 8
click at [676, 126] on div "Overview: Analysis arrow_drop_down keyboard_arrow_down Increase In Deposit Amou…" at bounding box center [531, 118] width 796 height 19
click at [926, 209] on button "Columns" at bounding box center [921, 209] width 13 height 48
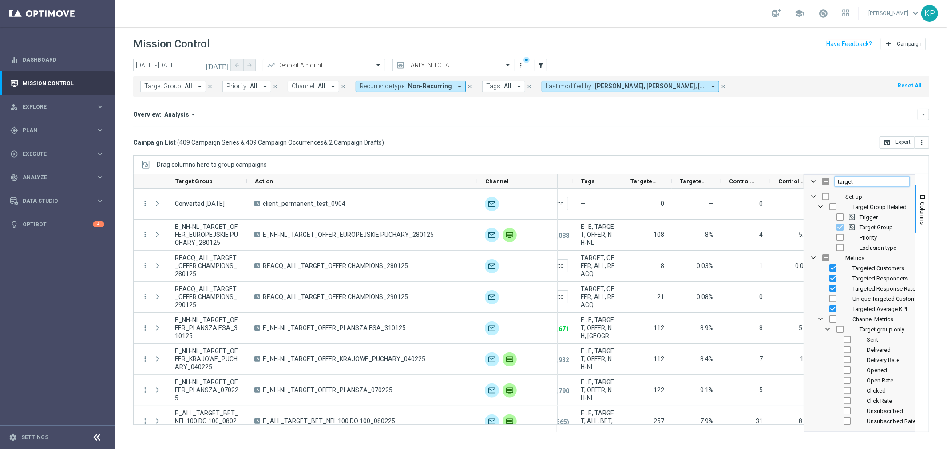
drag, startPoint x: 868, startPoint y: 178, endPoint x: 830, endPoint y: 180, distance: 37.7
click at [830, 180] on div "target" at bounding box center [859, 182] width 111 height 14
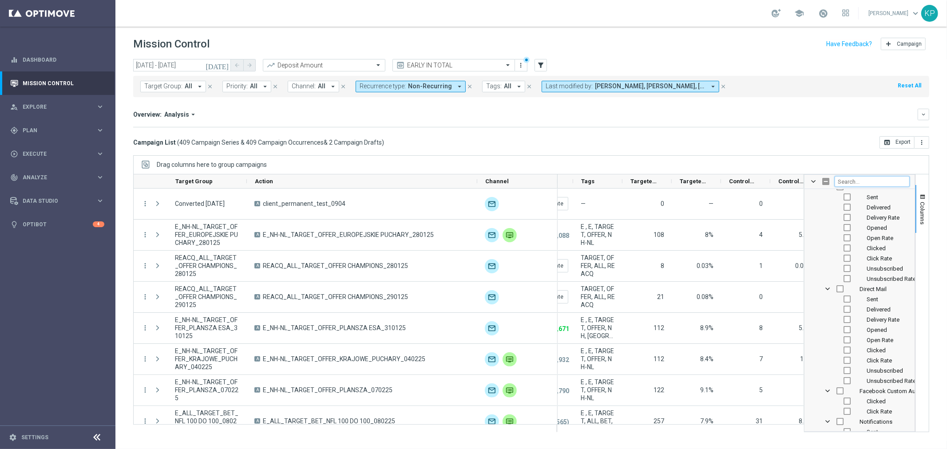
scroll to position [937, 0]
click at [828, 287] on span "Direct Mail Column Group" at bounding box center [827, 290] width 7 height 7
click at [825, 328] on span "Notifications Column Group" at bounding box center [827, 331] width 7 height 7
click at [844, 322] on input "Press SPACE to toggle visibility (hidden)" at bounding box center [846, 323] width 7 height 7
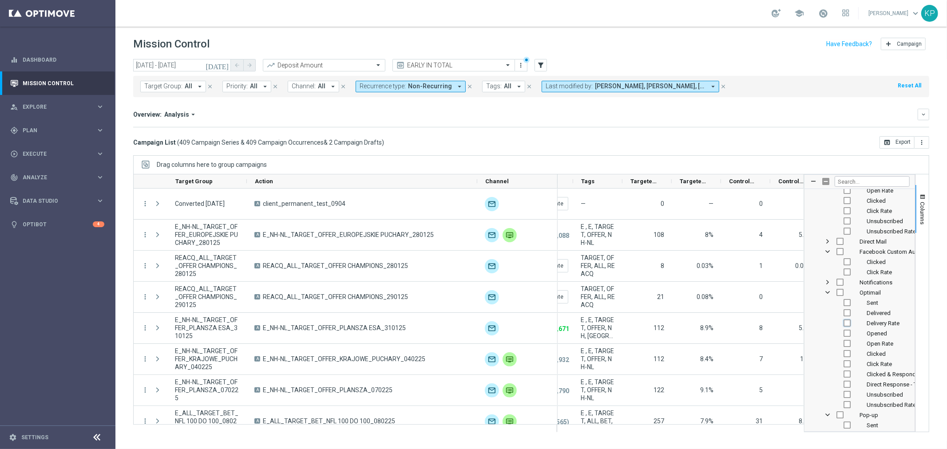
checkbox input "true"
checkbox input "false"
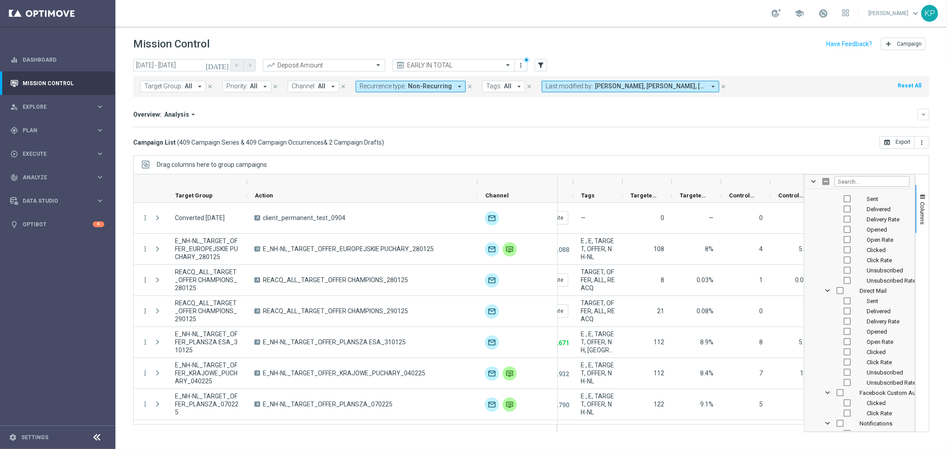
scroll to position [1232, 0]
click at [845, 280] on input "Press SPACE to toggle visibility (hidden)" at bounding box center [846, 280] width 7 height 7
checkbox input "true"
click at [845, 298] on input "Press SPACE to toggle visibility (hidden)" at bounding box center [846, 301] width 7 height 7
checkbox input "true"
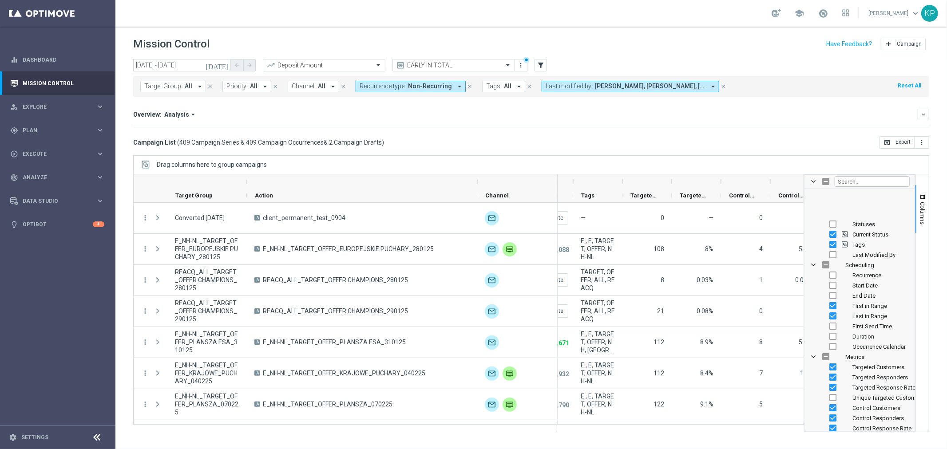
scroll to position [0, 0]
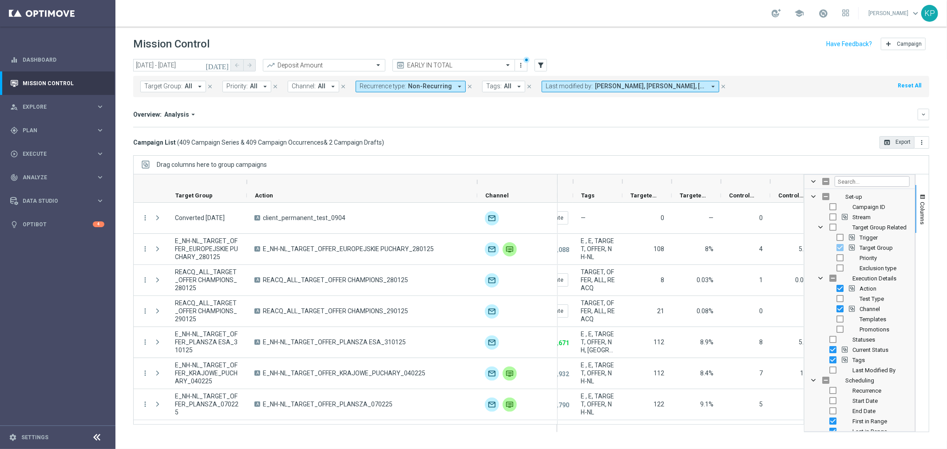
click at [894, 145] on button "open_in_browser Export" at bounding box center [896, 142] width 35 height 12
click at [557, 114] on div "Overview: Analysis arrow_drop_down" at bounding box center [525, 115] width 784 height 8
click at [180, 112] on span "Analysis" at bounding box center [176, 115] width 25 height 8
click at [249, 112] on div "Overview: Analysis arrow_drop_down Drag here to set row groups Drag here to set…" at bounding box center [525, 115] width 784 height 8
click at [196, 87] on icon "arrow_drop_down" at bounding box center [200, 87] width 8 height 8
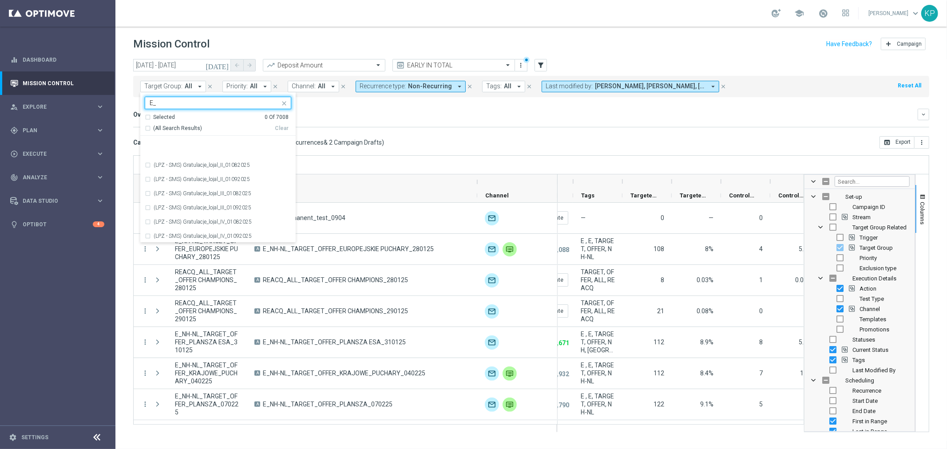
scroll to position [937, 0]
click at [183, 126] on span "(All Search Results)" at bounding box center [177, 129] width 49 height 8
type input "E_"
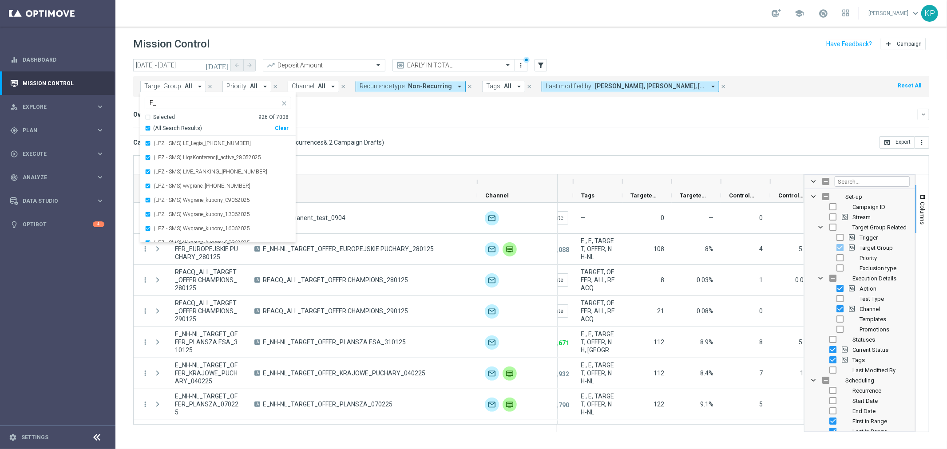
click at [357, 122] on div "Overview: Analysis arrow_drop_down keyboard_arrow_down Increase In Deposit Amou…" at bounding box center [531, 118] width 796 height 19
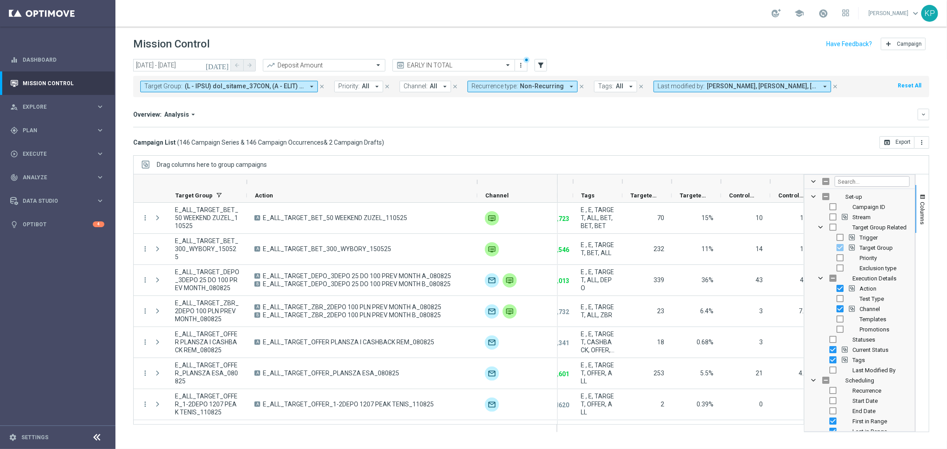
click at [236, 88] on span at bounding box center [244, 87] width 119 height 8
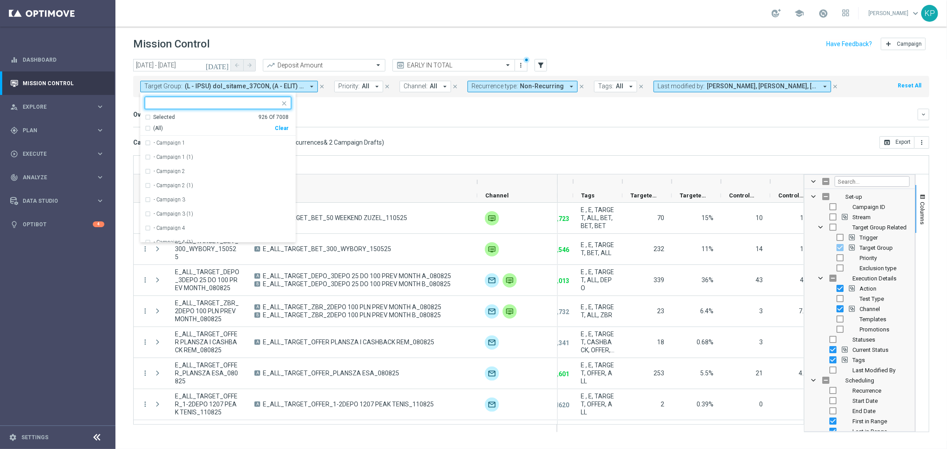
click at [331, 107] on mini-dashboard "Overview: Analysis arrow_drop_down keyboard_arrow_down Increase In Deposit Amou…" at bounding box center [531, 116] width 796 height 39
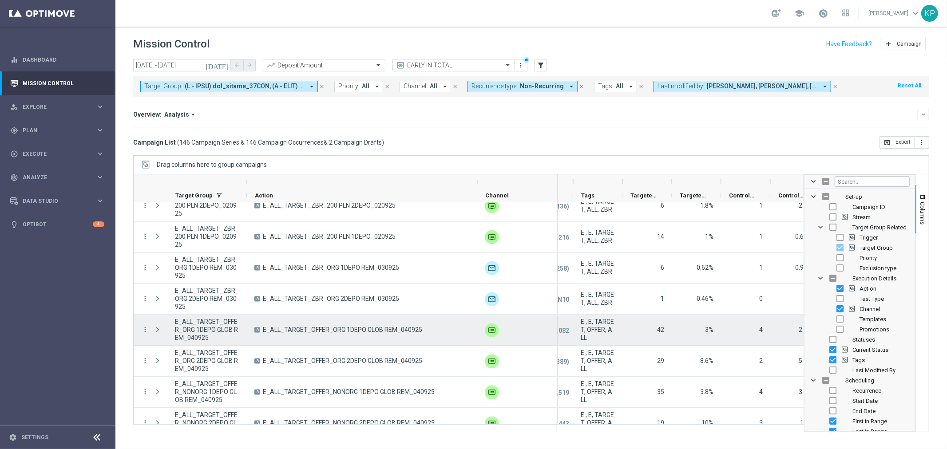
scroll to position [4376, 0]
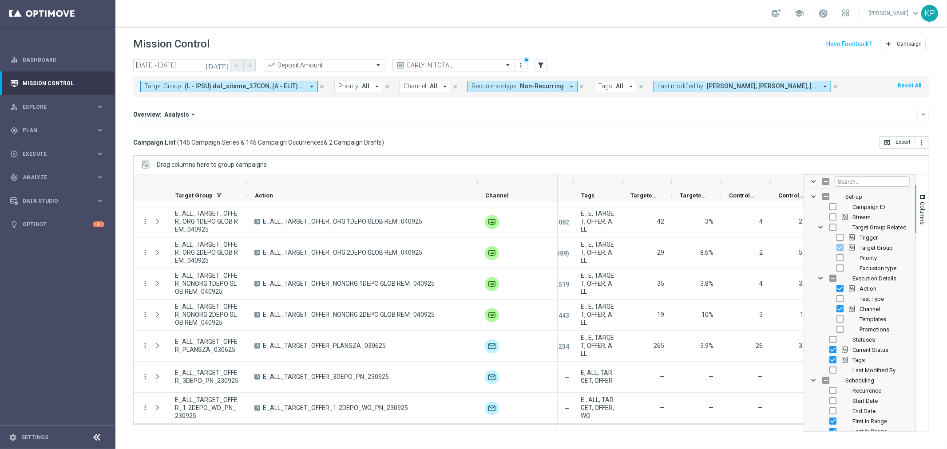
click at [236, 89] on span at bounding box center [244, 87] width 119 height 8
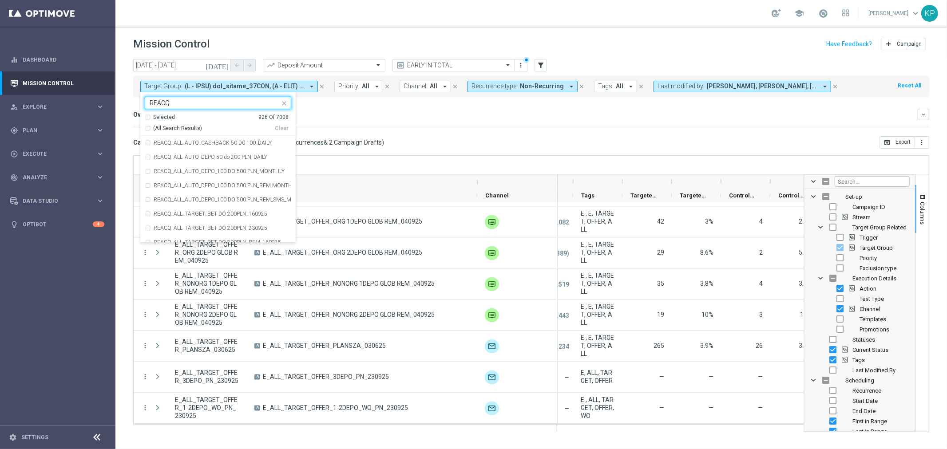
click at [186, 126] on span "(All Search Results)" at bounding box center [177, 129] width 49 height 8
type input "REACQ"
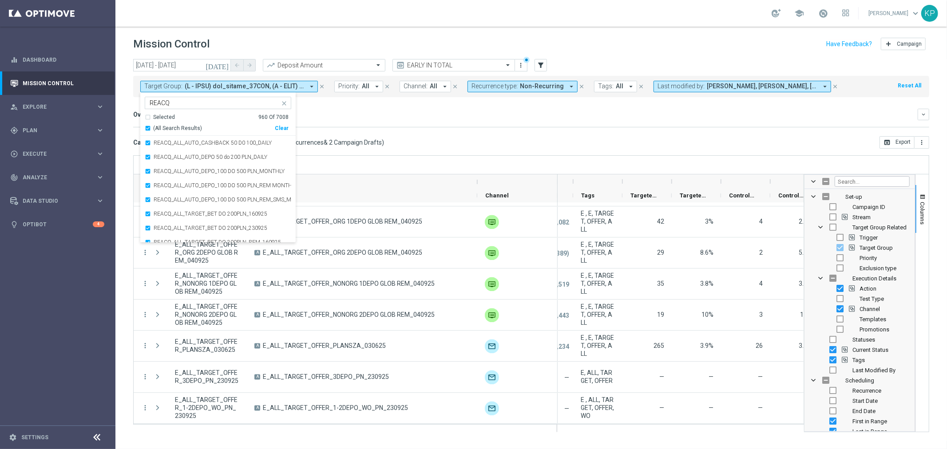
click at [336, 118] on div "Overview: Analysis arrow_drop_down keyboard_arrow_down" at bounding box center [531, 115] width 796 height 12
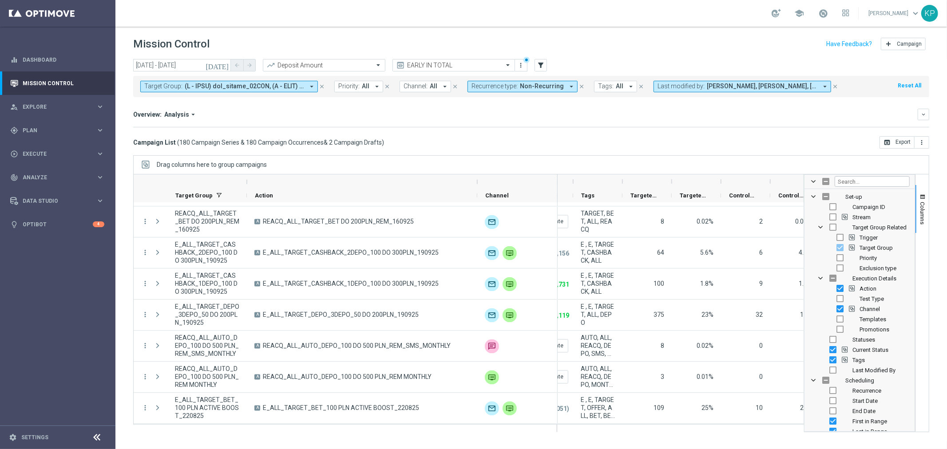
click at [330, 115] on div "Overview: Analysis arrow_drop_down" at bounding box center [525, 115] width 784 height 8
click at [284, 91] on button "Target Group: arrow_drop_down" at bounding box center [229, 87] width 178 height 12
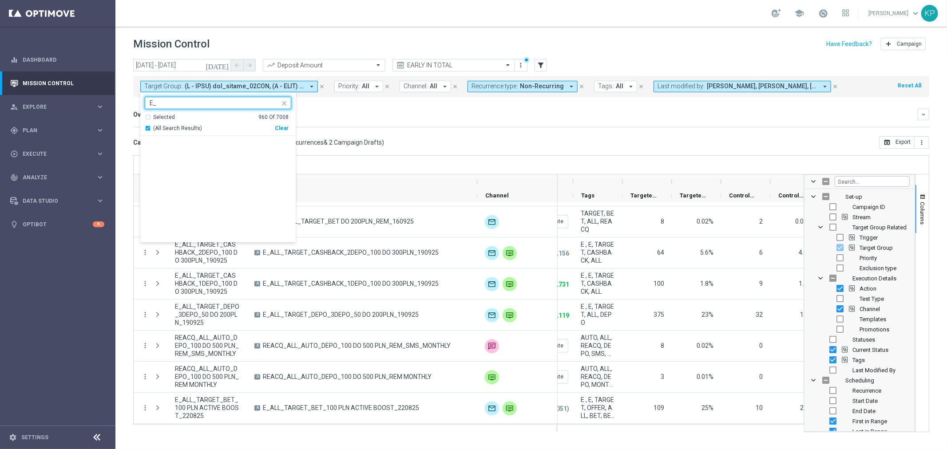
scroll to position [160, 0]
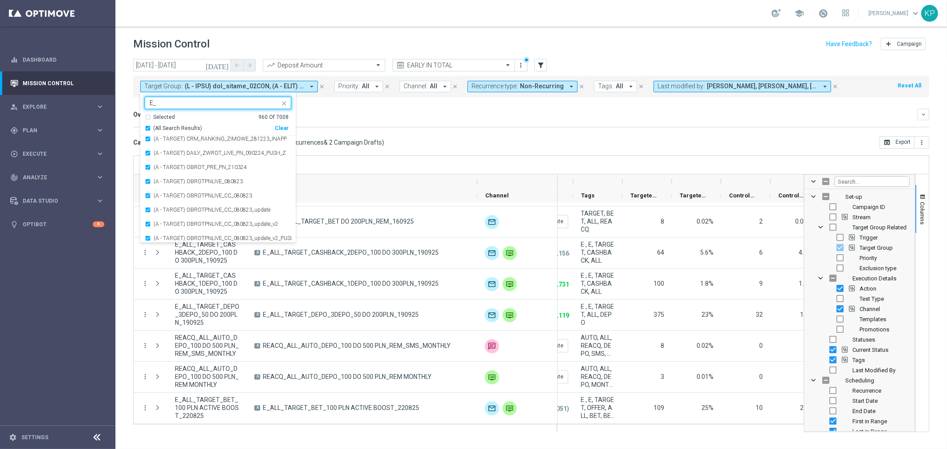
type input "E_"
click at [325, 115] on div "Overview: Analysis arrow_drop_down" at bounding box center [525, 115] width 784 height 8
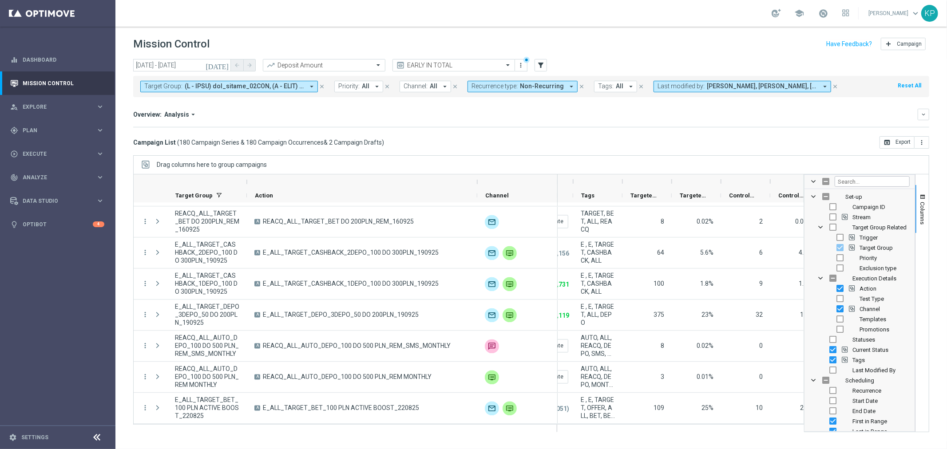
click at [491, 87] on span "Recurrence type:" at bounding box center [494, 87] width 46 height 8
click at [476, 149] on div "Recurring" at bounding box center [503, 150] width 63 height 14
click at [476, 136] on div "Non-Recurring" at bounding box center [503, 136] width 63 height 14
click at [433, 126] on div "Overview: Analysis arrow_drop_down keyboard_arrow_down Increase In Deposit Amou…" at bounding box center [531, 118] width 796 height 19
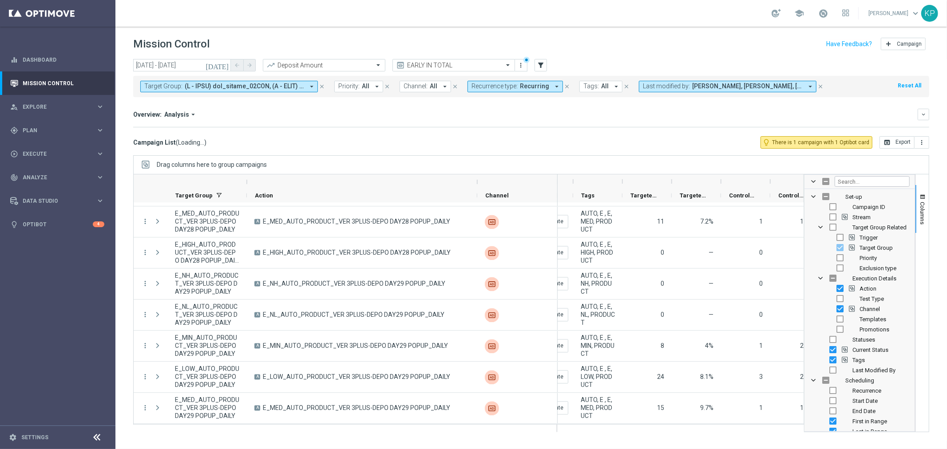
click at [529, 91] on button "Recurrence type: Recurring arrow_drop_down" at bounding box center [514, 87] width 95 height 12
click at [509, 83] on span "Recurrence type:" at bounding box center [494, 87] width 46 height 8
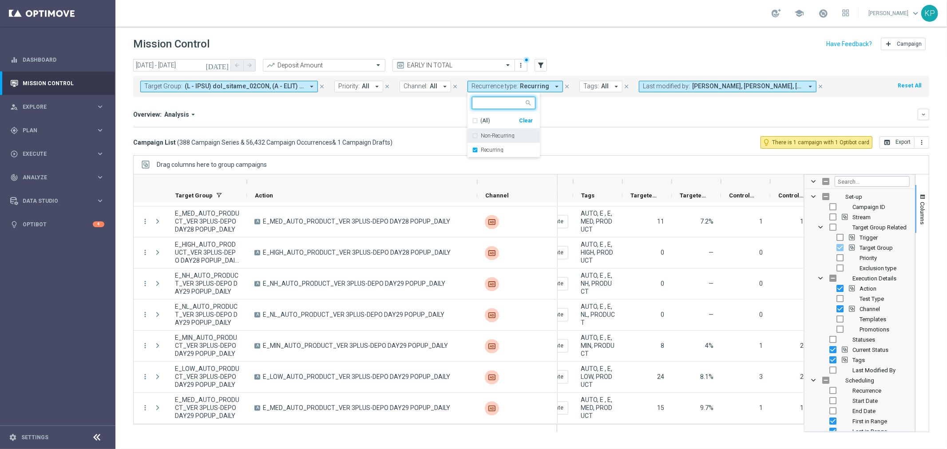
click at [497, 130] on div "Non-Recurring" at bounding box center [503, 136] width 63 height 14
click at [493, 143] on div "Recurring" at bounding box center [503, 150] width 63 height 14
click at [408, 116] on div "Overview: Analysis arrow_drop_down" at bounding box center [525, 115] width 784 height 8
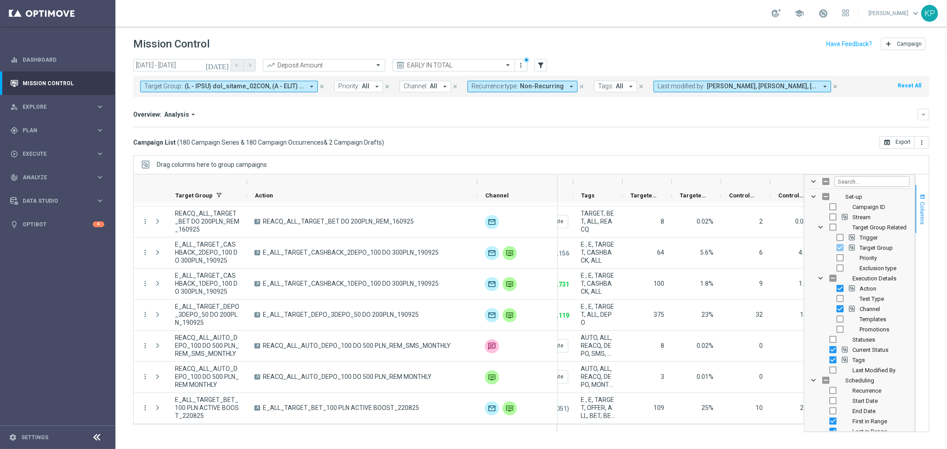
click at [923, 190] on button "Columns" at bounding box center [921, 209] width 13 height 48
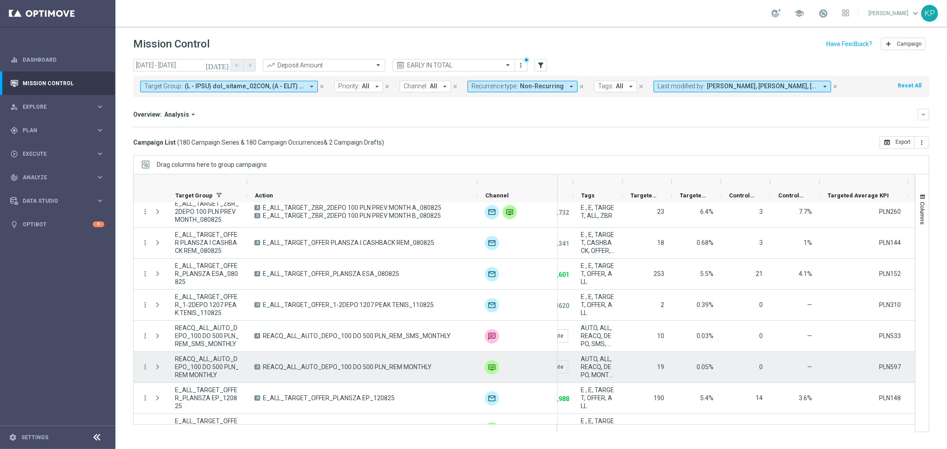
scroll to position [0, 0]
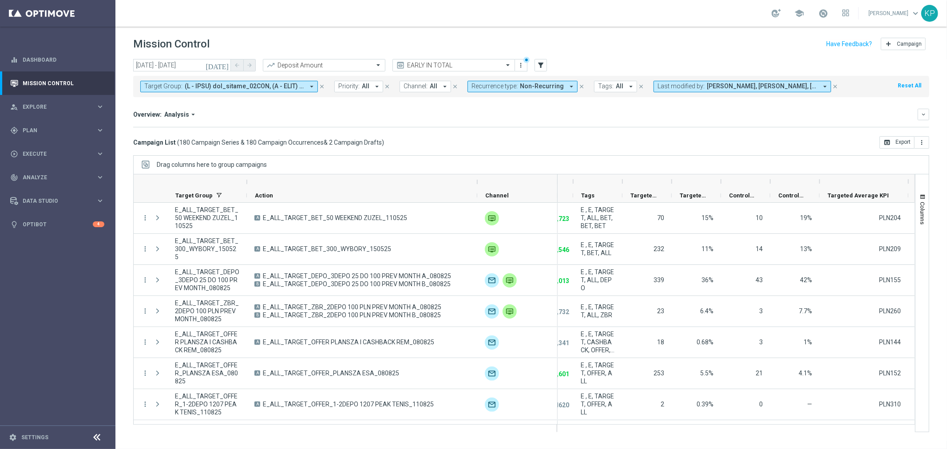
drag, startPoint x: 713, startPoint y: 424, endPoint x: 688, endPoint y: 428, distance: 24.7
click at [688, 428] on div at bounding box center [732, 429] width 350 height 8
click at [919, 214] on span "Columns" at bounding box center [922, 213] width 7 height 23
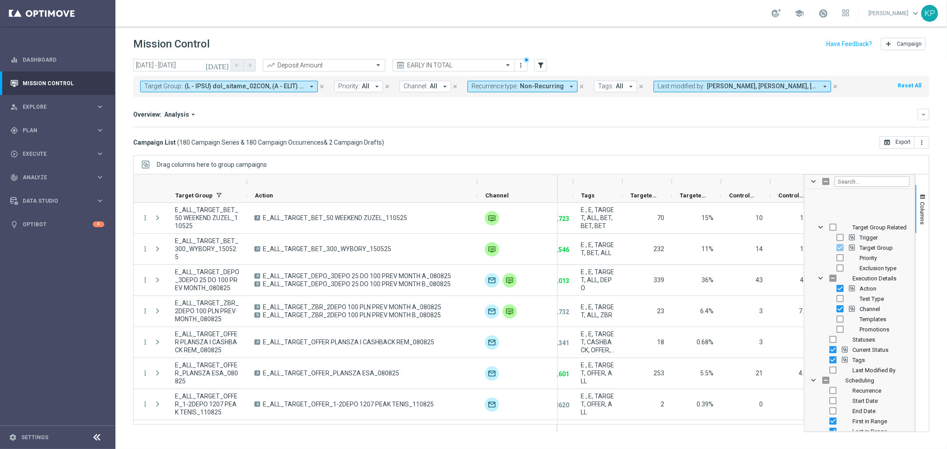
scroll to position [49, 0]
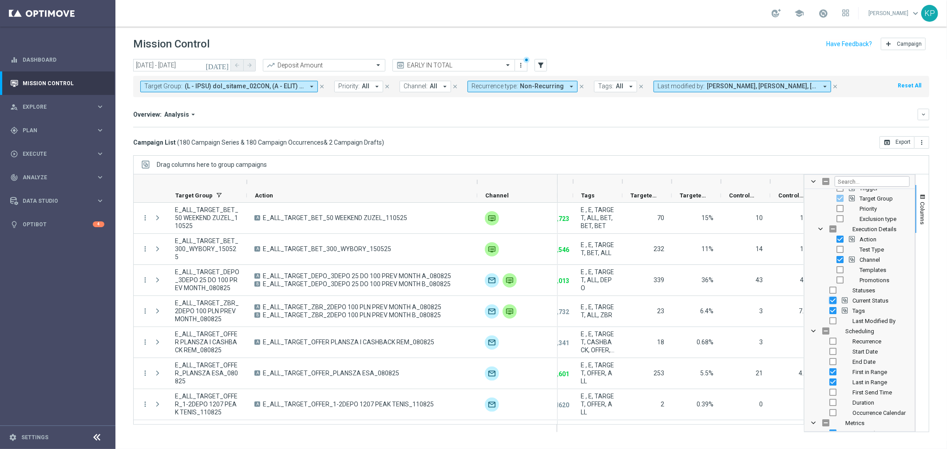
click at [831, 300] on input "Press SPACE to toggle visibility (visible)" at bounding box center [832, 300] width 7 height 7
checkbox input "false"
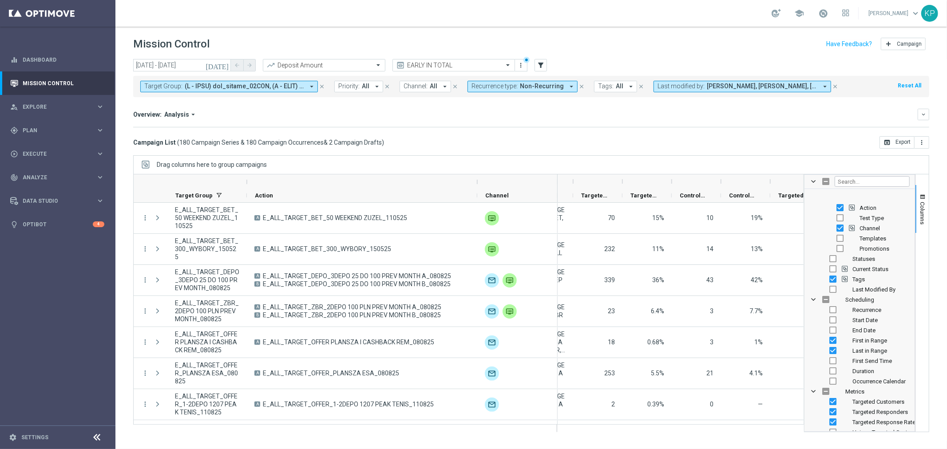
scroll to position [99, 0]
click at [831, 322] on input "Press SPACE to toggle visibility (visible)" at bounding box center [832, 322] width 7 height 7
checkbox input "false"
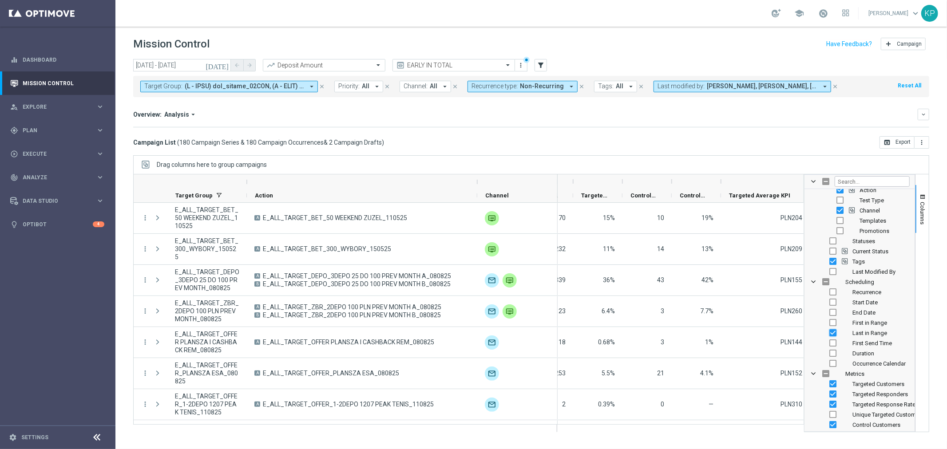
click at [832, 333] on input "Press SPACE to toggle visibility (visible)" at bounding box center [832, 332] width 7 height 7
checkbox input "false"
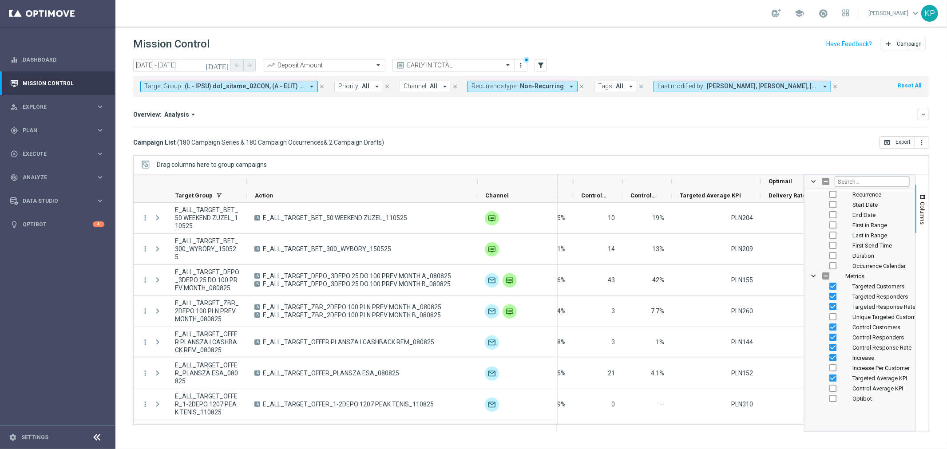
scroll to position [197, 0]
click at [833, 297] on input "Press SPACE to toggle visibility (visible)" at bounding box center [832, 295] width 7 height 7
checkbox input "false"
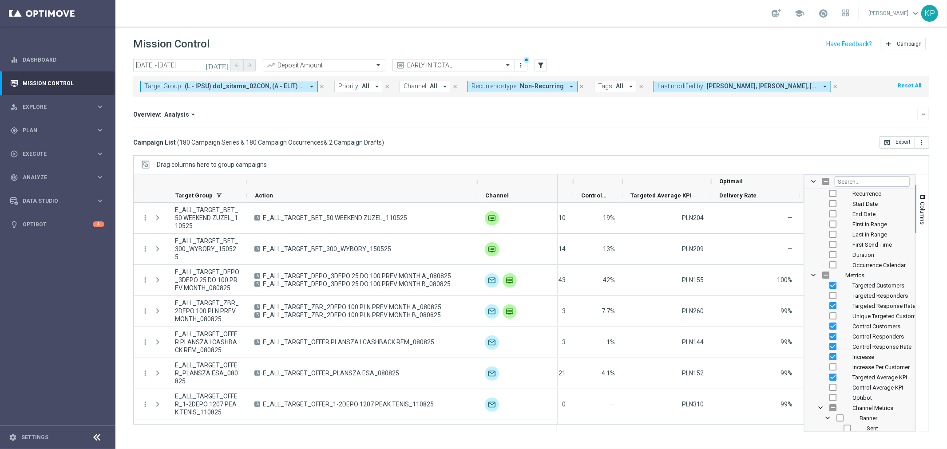
click at [833, 304] on input "Press SPACE to toggle visibility (visible)" at bounding box center [832, 305] width 7 height 7
checkbox input "false"
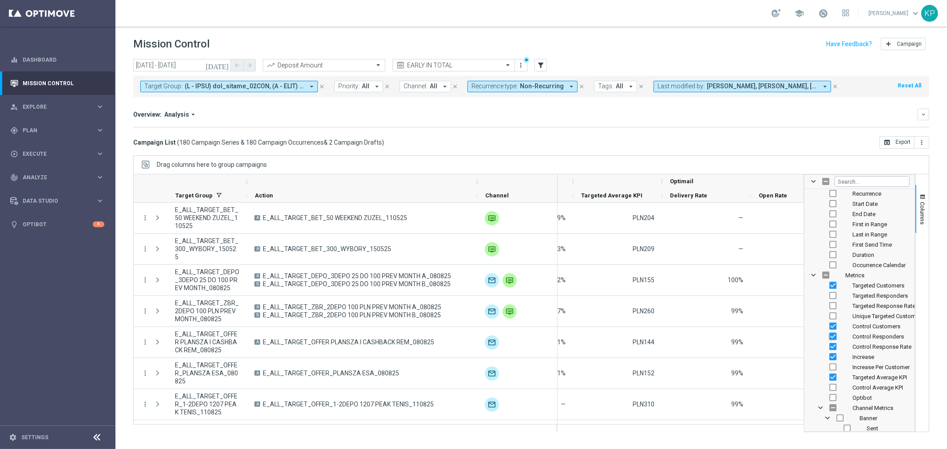
click at [830, 336] on input "Press SPACE to toggle visibility (visible)" at bounding box center [832, 336] width 7 height 7
checkbox input "false"
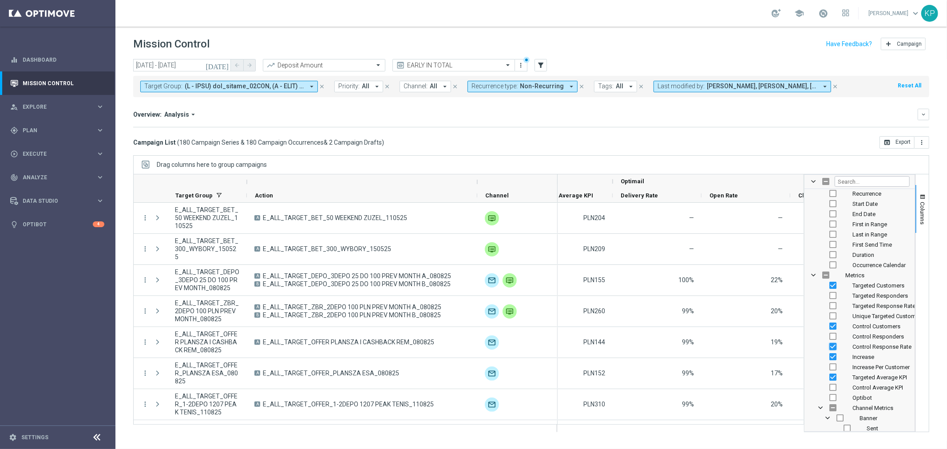
click at [830, 344] on input "Press SPACE to toggle visibility (visible)" at bounding box center [832, 346] width 7 height 7
checkbox input "false"
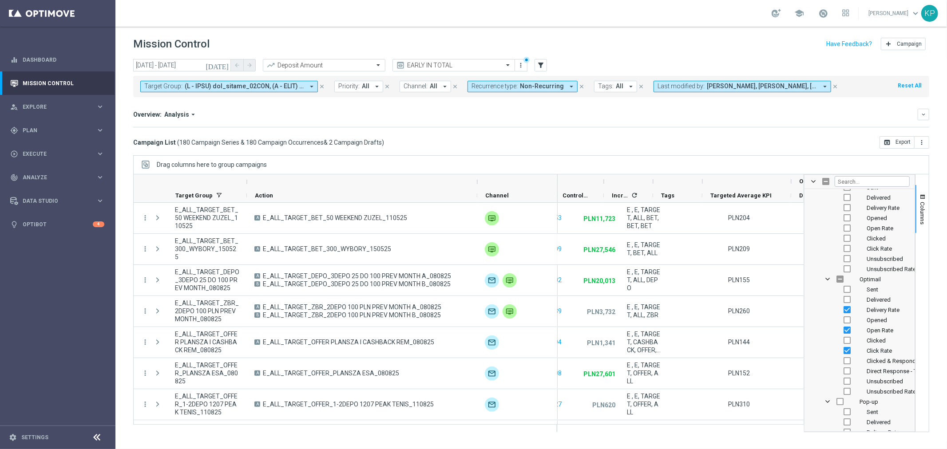
scroll to position [0, 8]
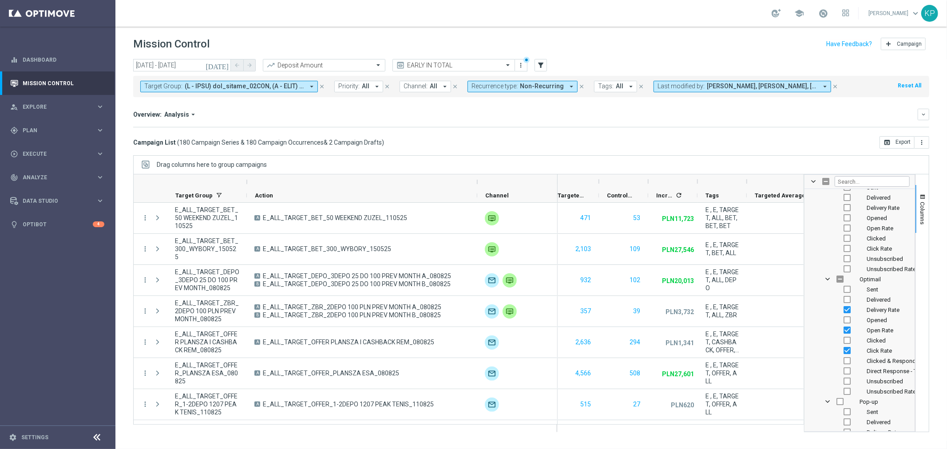
click at [288, 89] on span at bounding box center [244, 87] width 119 height 8
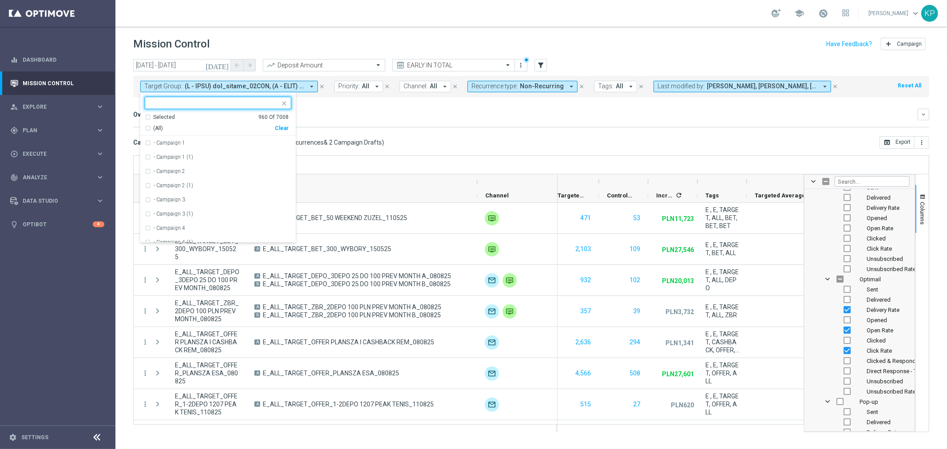
click at [168, 114] on div "Selected" at bounding box center [164, 118] width 22 height 8
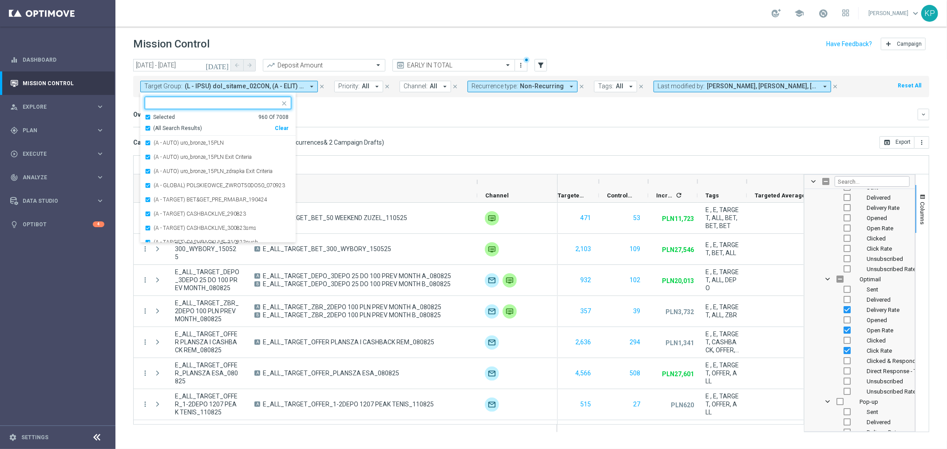
click at [160, 116] on div "Selected" at bounding box center [164, 118] width 22 height 8
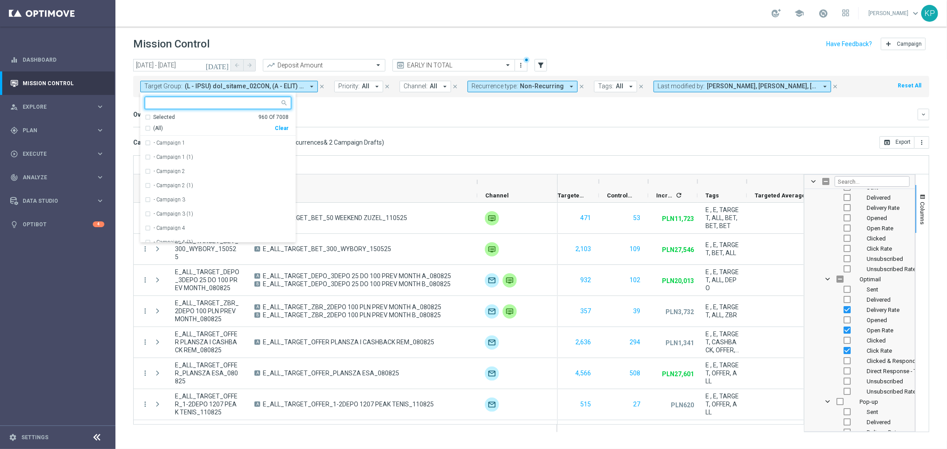
click at [157, 125] on span "(All)" at bounding box center [158, 129] width 10 height 8
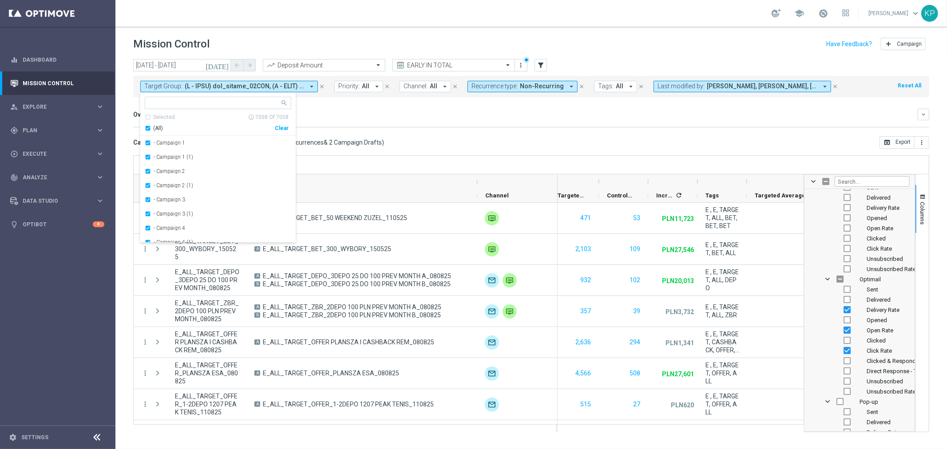
click at [145, 128] on div "(All)" at bounding box center [210, 129] width 130 height 8
click at [149, 128] on div "(All)" at bounding box center [210, 129] width 130 height 8
click at [437, 128] on mini-dashboard "Overview: Analysis arrow_drop_down keyboard_arrow_down Increase In Deposit Amou…" at bounding box center [531, 116] width 796 height 39
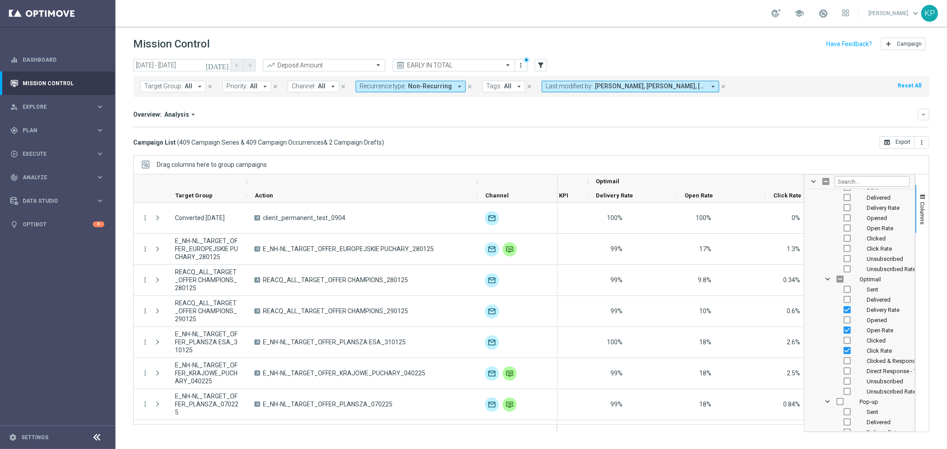
scroll to position [0, 312]
drag, startPoint x: 881, startPoint y: 140, endPoint x: 859, endPoint y: 142, distance: 22.8
click at [882, 140] on button "open_in_browser Export" at bounding box center [896, 142] width 35 height 12
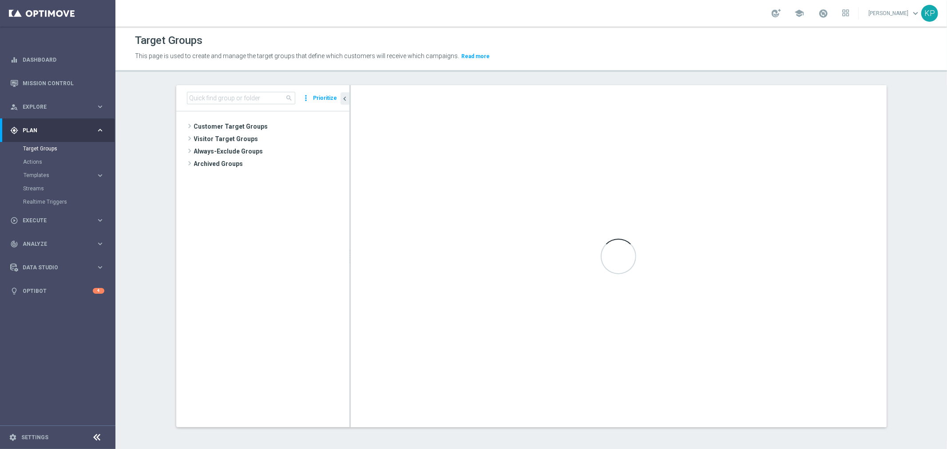
click at [202, 218] on tree-viewport "Customer Target Groups library_add create_new_folder" at bounding box center [262, 269] width 173 height 316
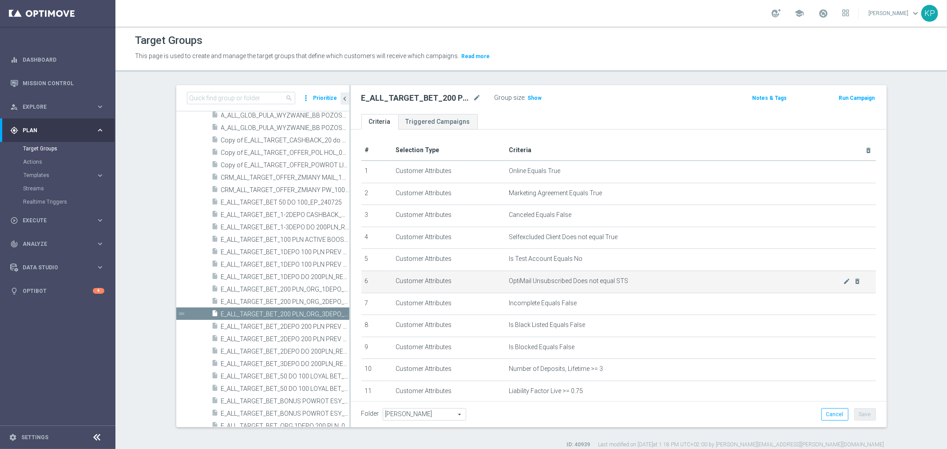
click at [758, 290] on td "OptiMail Unsubscribed Does not equal STS mode_edit delete_forever" at bounding box center [690, 282] width 371 height 22
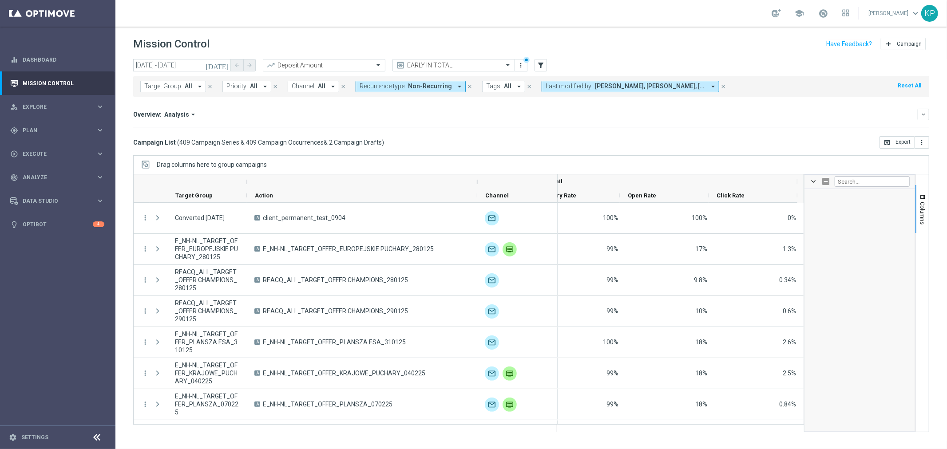
scroll to position [1183, 0]
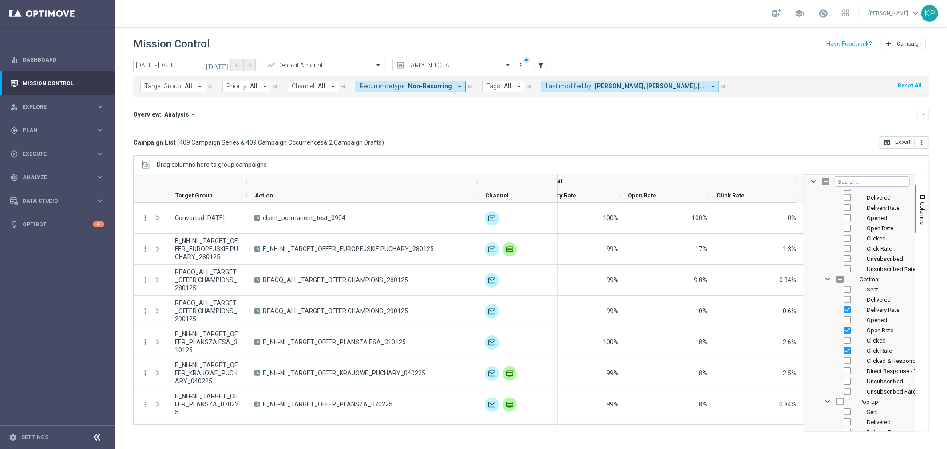
click at [428, 89] on span "Non-Recurring" at bounding box center [430, 87] width 44 height 8
click at [383, 149] on label "Recurring" at bounding box center [380, 149] width 23 height 5
click at [383, 139] on div "Non-Recurring" at bounding box center [391, 136] width 63 height 14
click at [487, 118] on div "Overview: Analysis arrow_drop_down keyboard_arrow_down" at bounding box center [531, 115] width 796 height 12
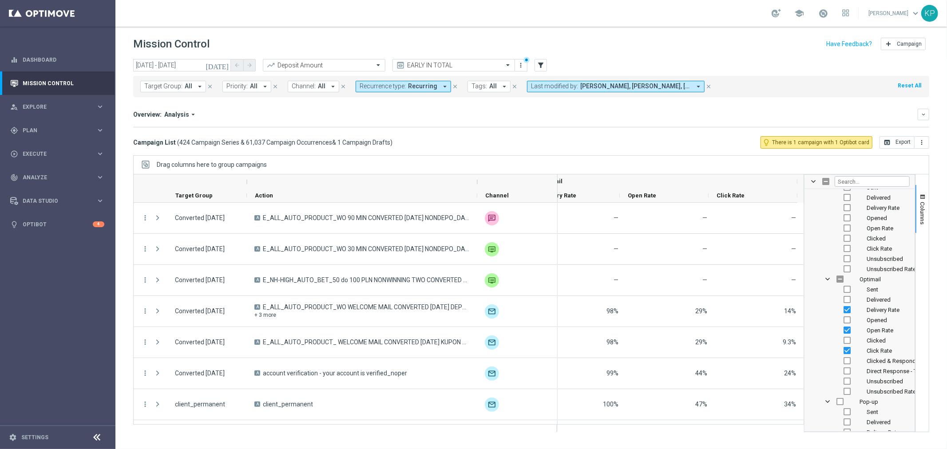
click at [608, 113] on div "Overview: Analysis arrow_drop_down" at bounding box center [525, 115] width 784 height 8
click at [890, 137] on button "open_in_browser Export" at bounding box center [896, 142] width 35 height 12
click at [671, 37] on div "Mission Control add Campaign" at bounding box center [531, 44] width 796 height 17
